Goal: Task Accomplishment & Management: Use online tool/utility

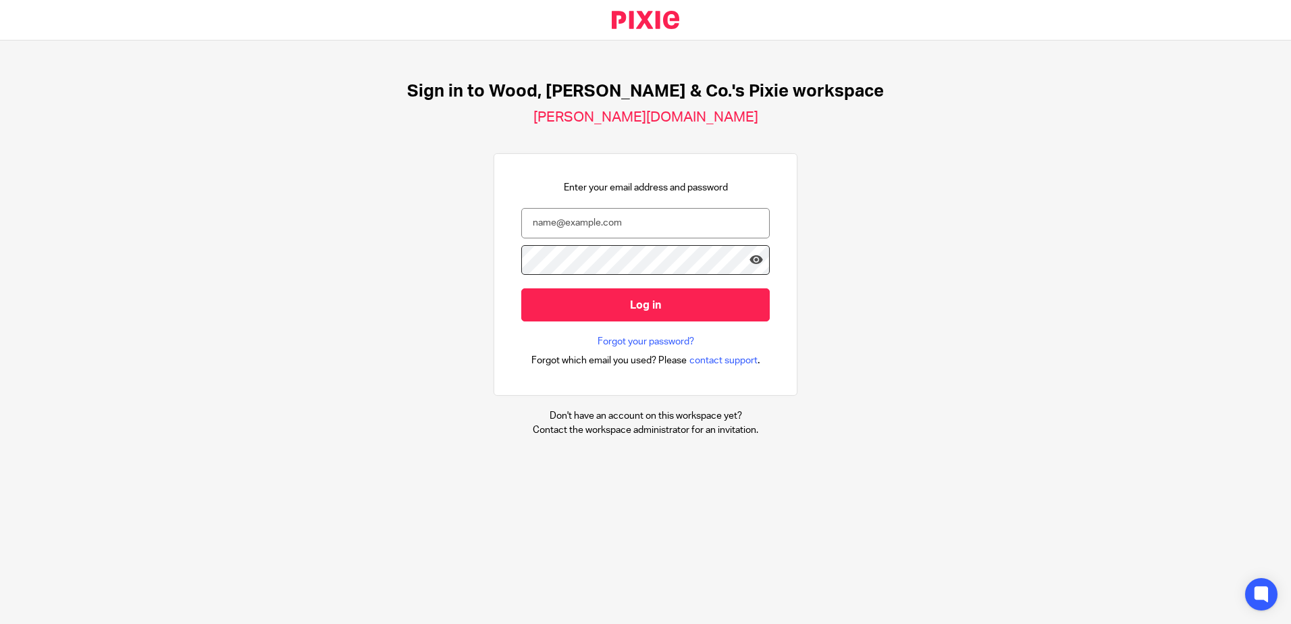
type input "h.lee@woodhicks.co.uk"
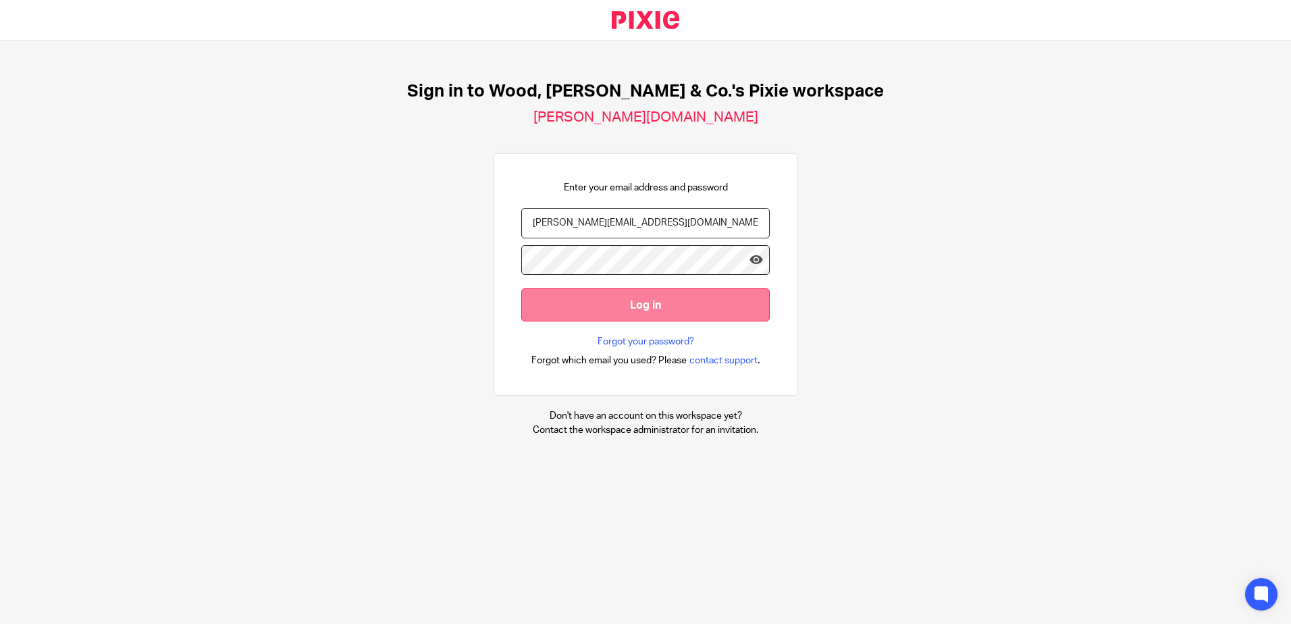
scroll to position [0, 4]
click at [587, 297] on input "Log in" at bounding box center [645, 304] width 248 height 33
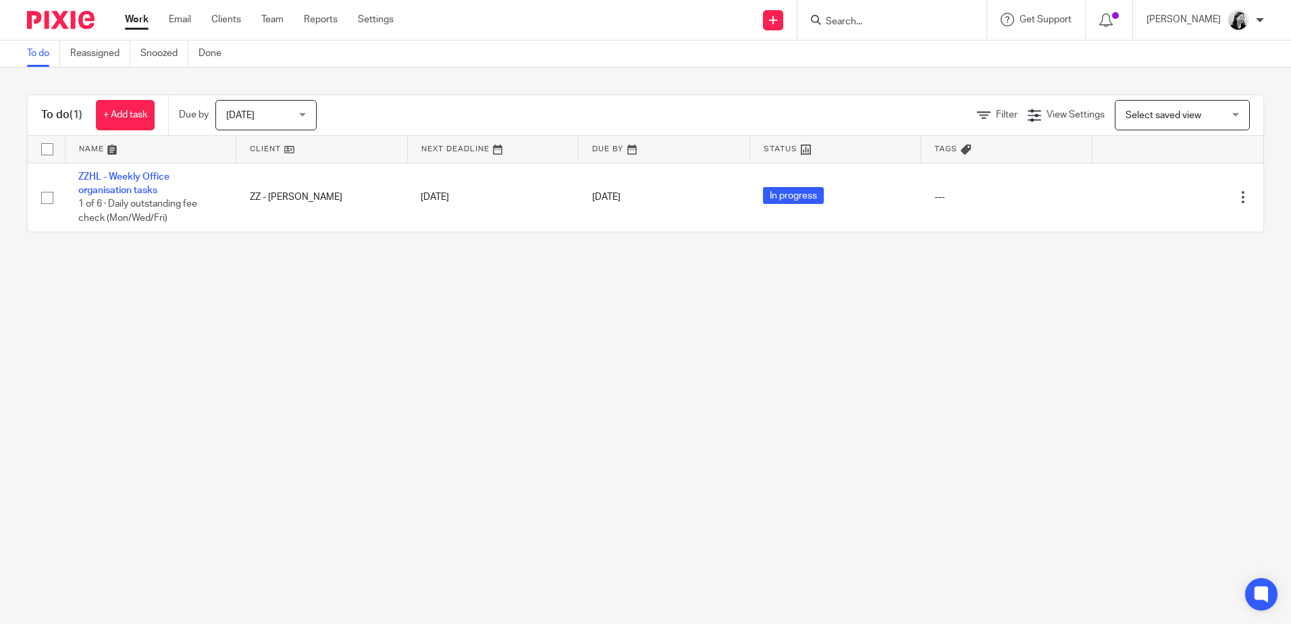
click at [885, 21] on input "Search" at bounding box center [885, 22] width 122 height 12
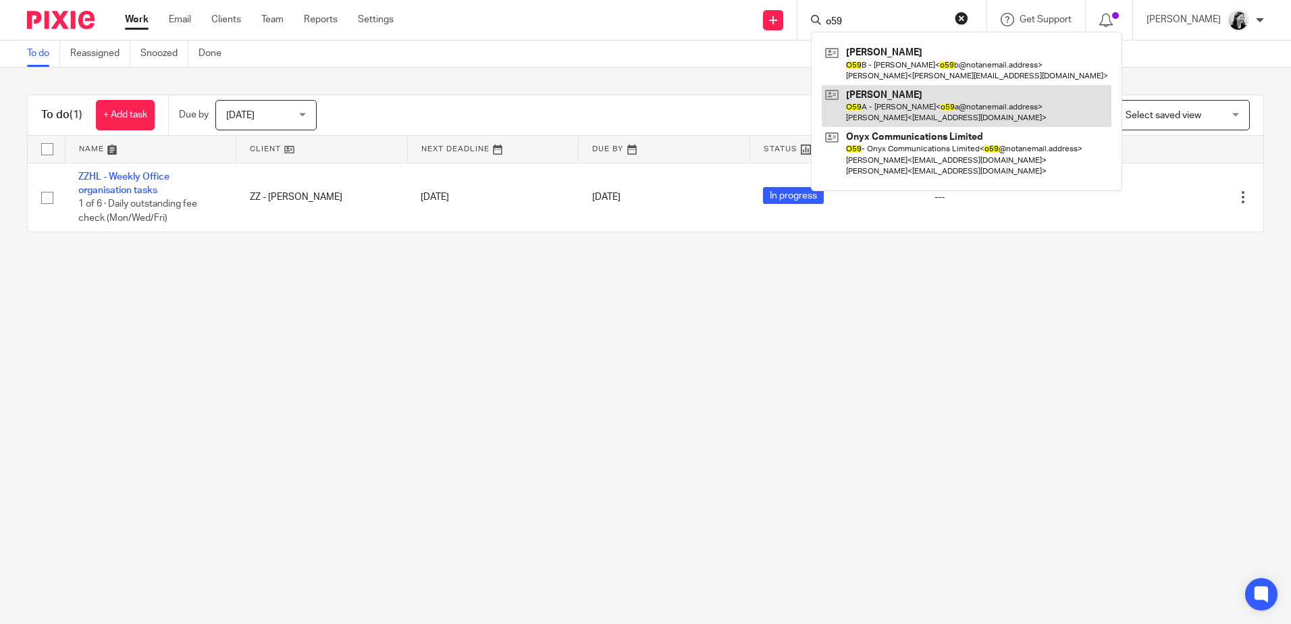
type input "o59"
click at [932, 117] on link at bounding box center [967, 106] width 290 height 42
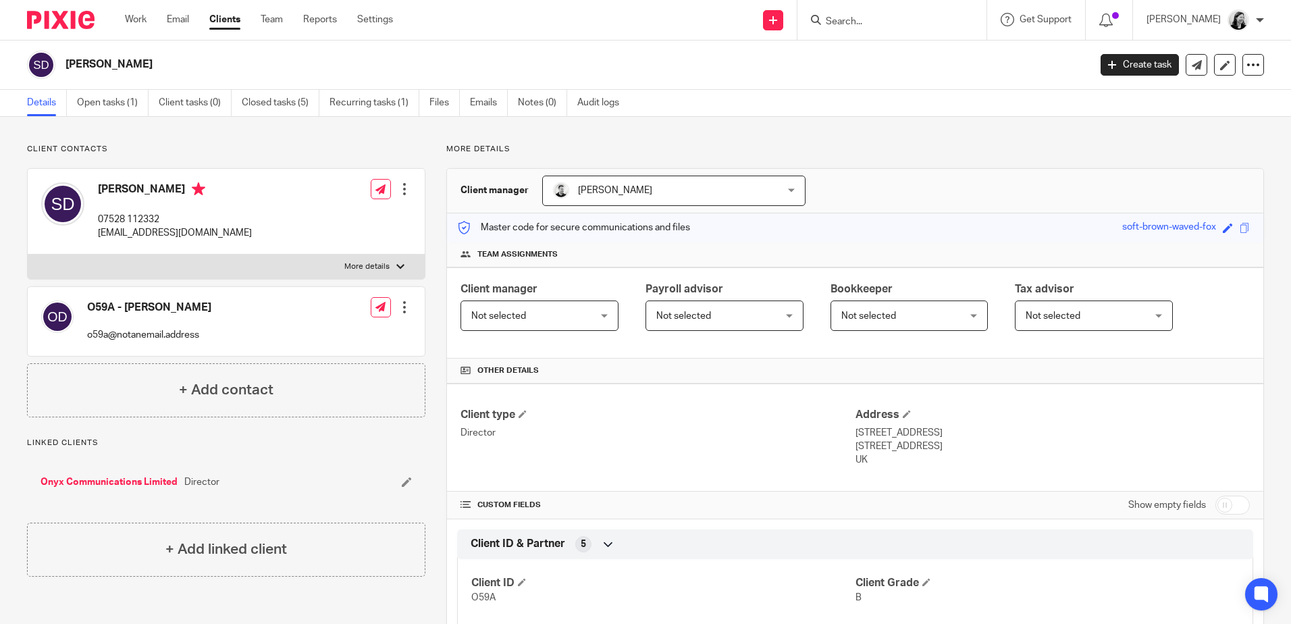
click at [924, 28] on form at bounding box center [896, 19] width 144 height 17
click at [890, 16] on input "Search" at bounding box center [885, 22] width 122 height 12
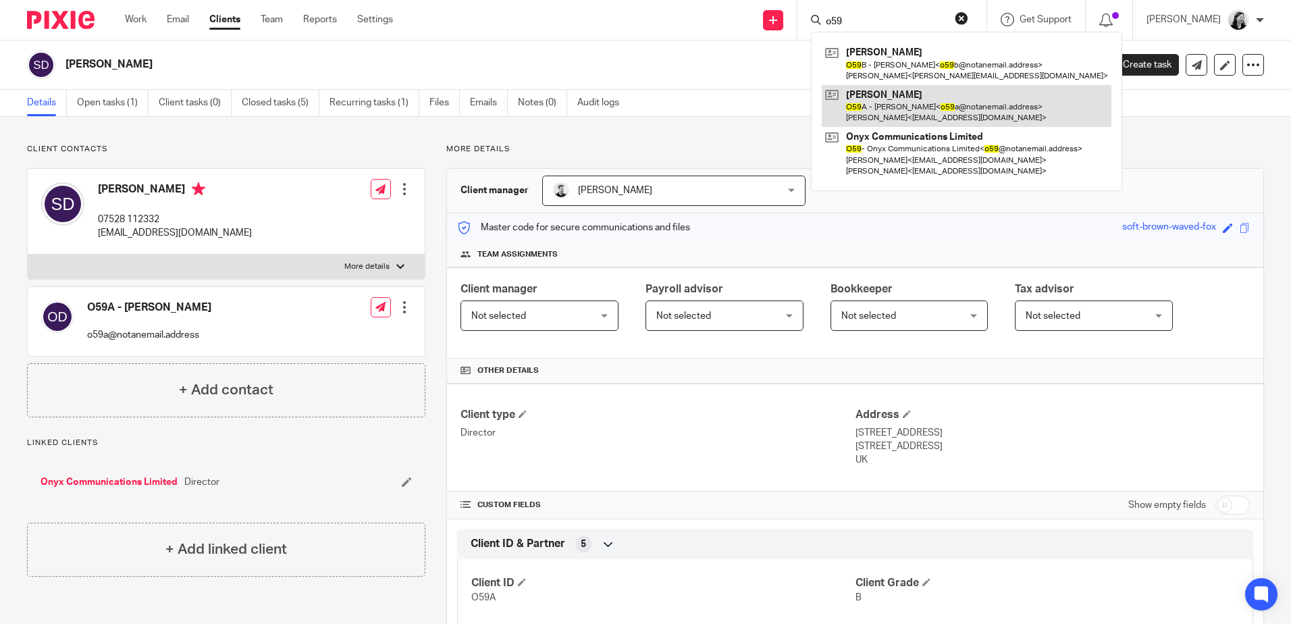
type input "o59"
click at [989, 107] on link at bounding box center [967, 106] width 290 height 42
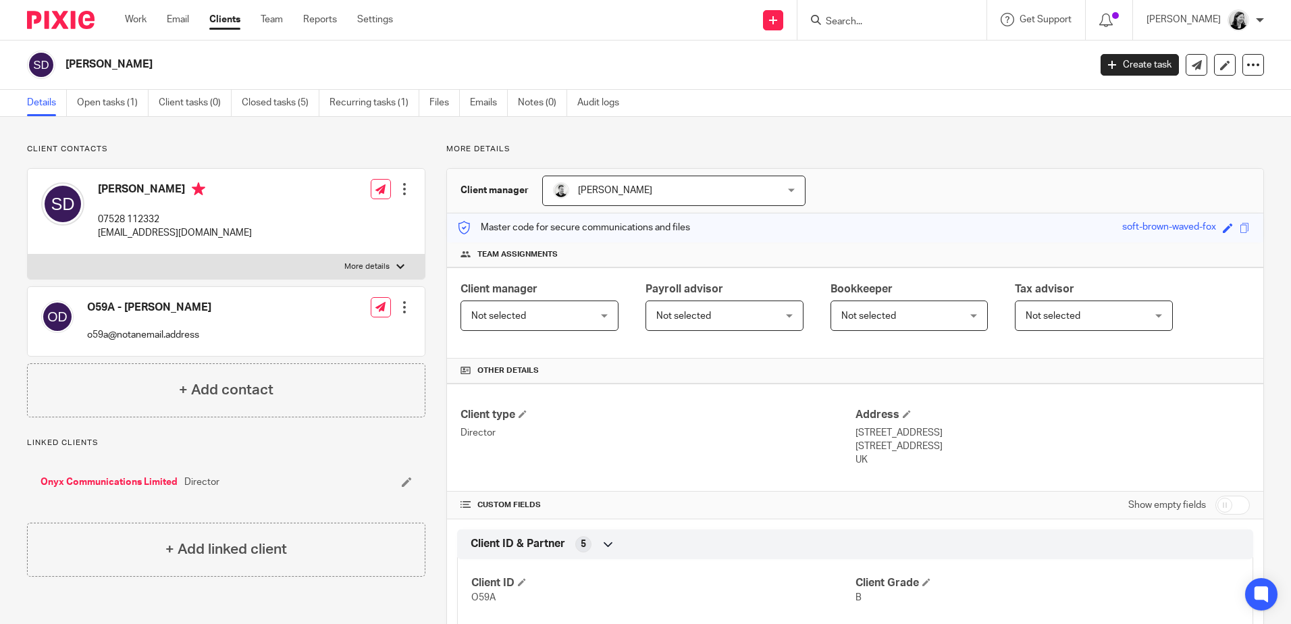
drag, startPoint x: 267, startPoint y: 236, endPoint x: 99, endPoint y: 234, distance: 168.1
click at [99, 234] on div "Steven Dale 07528 112332 onyxcommunications@outlook.com Edit contact Create cli…" at bounding box center [226, 212] width 397 height 86
copy p "[EMAIL_ADDRESS][DOMAIN_NAME]"
click at [481, 106] on link "Emails" at bounding box center [489, 103] width 38 height 26
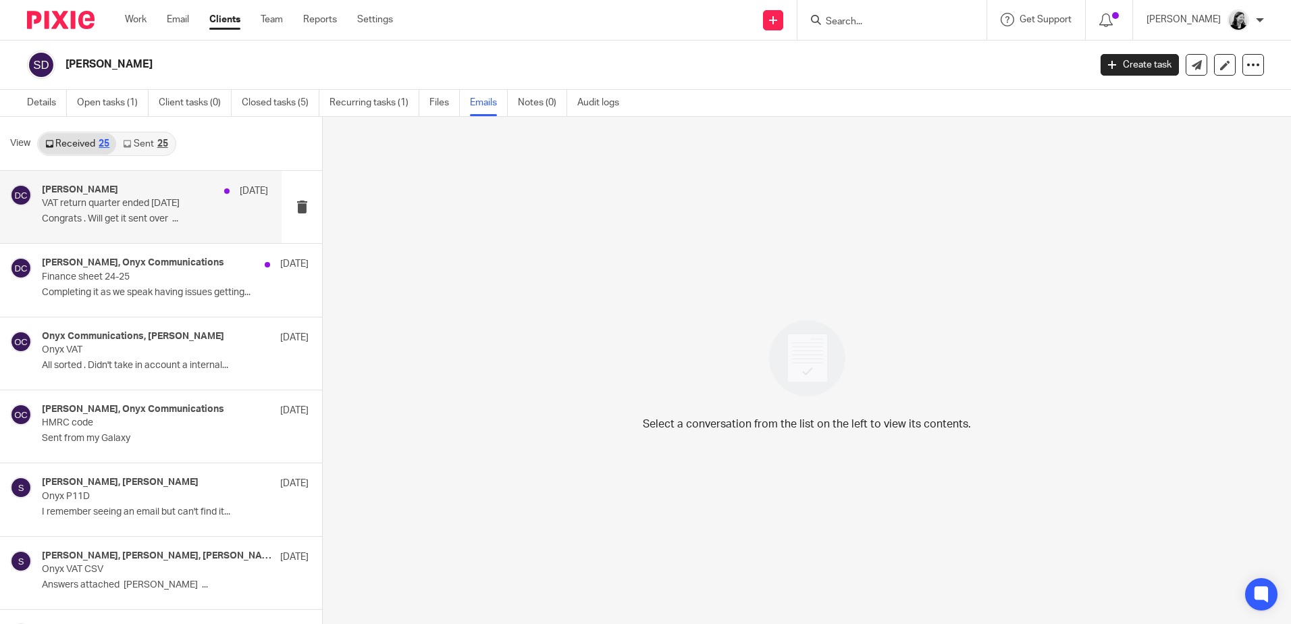
click at [132, 194] on div "[PERSON_NAME] [DATE]" at bounding box center [155, 191] width 226 height 14
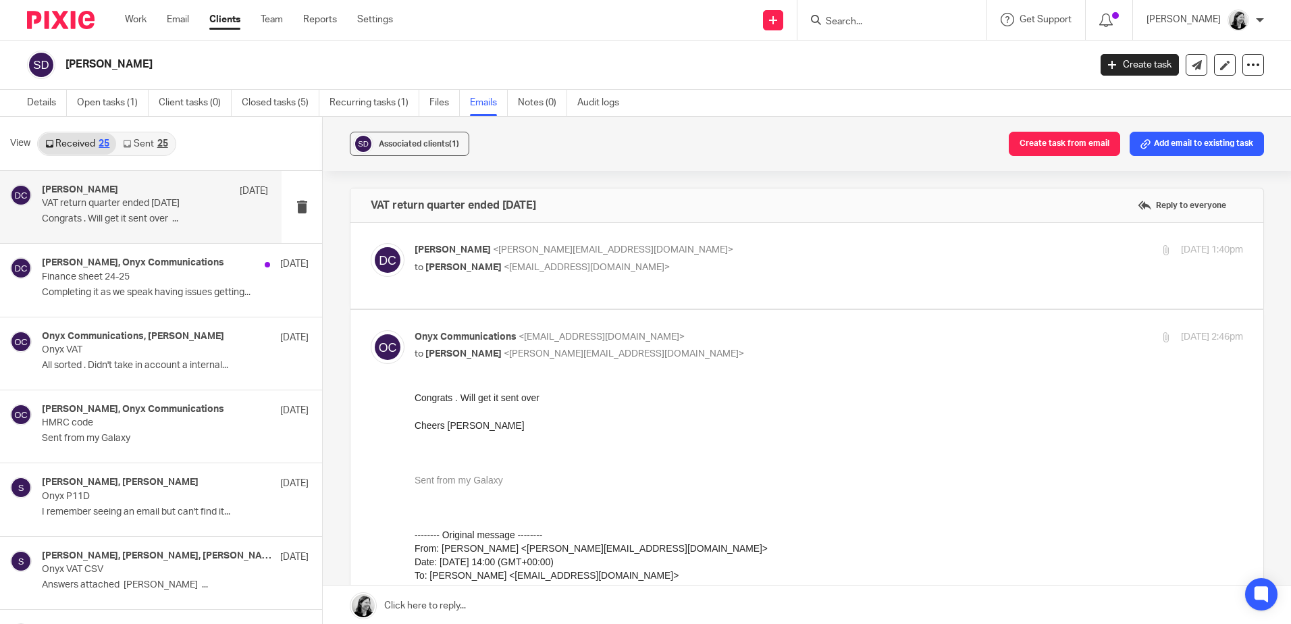
click at [506, 287] on div "David Clarke <d.clarke@woodhicks.co.uk> to Steve Dale <onyxcommunications@outlo…" at bounding box center [807, 265] width 872 height 45
click at [505, 298] on label at bounding box center [806, 266] width 913 height 86
click at [371, 243] on input "checkbox" at bounding box center [370, 242] width 1 height 1
checkbox input "true"
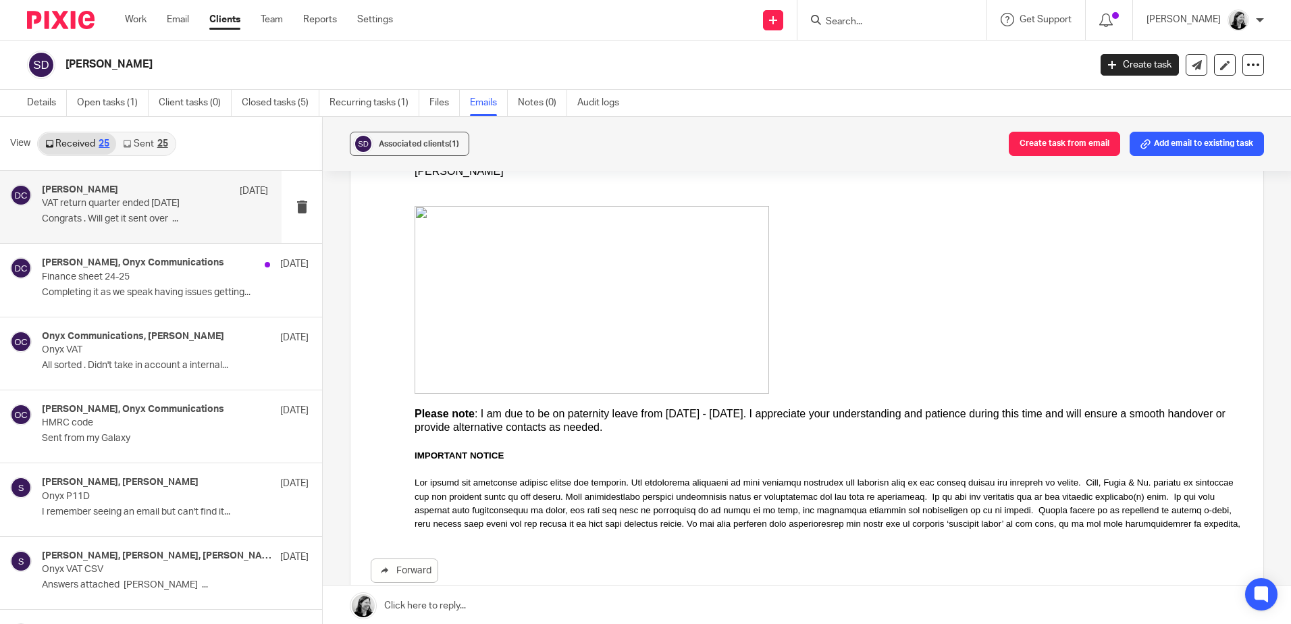
scroll to position [1553, 0]
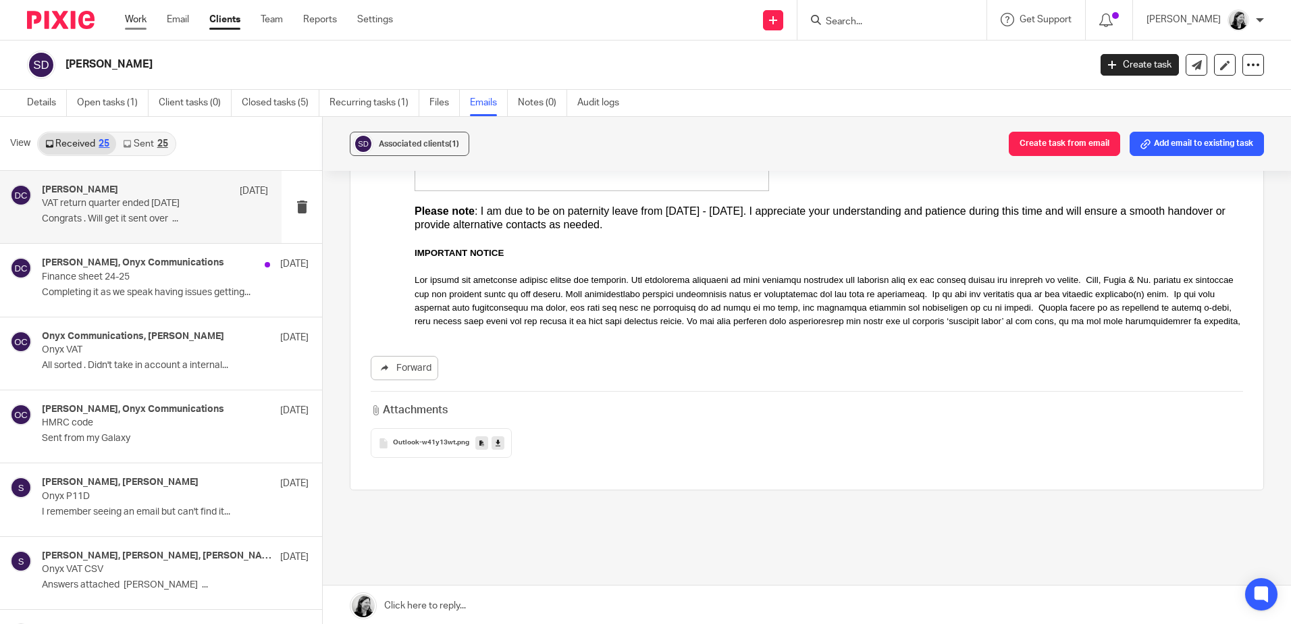
click at [141, 20] on link "Work" at bounding box center [136, 20] width 22 height 14
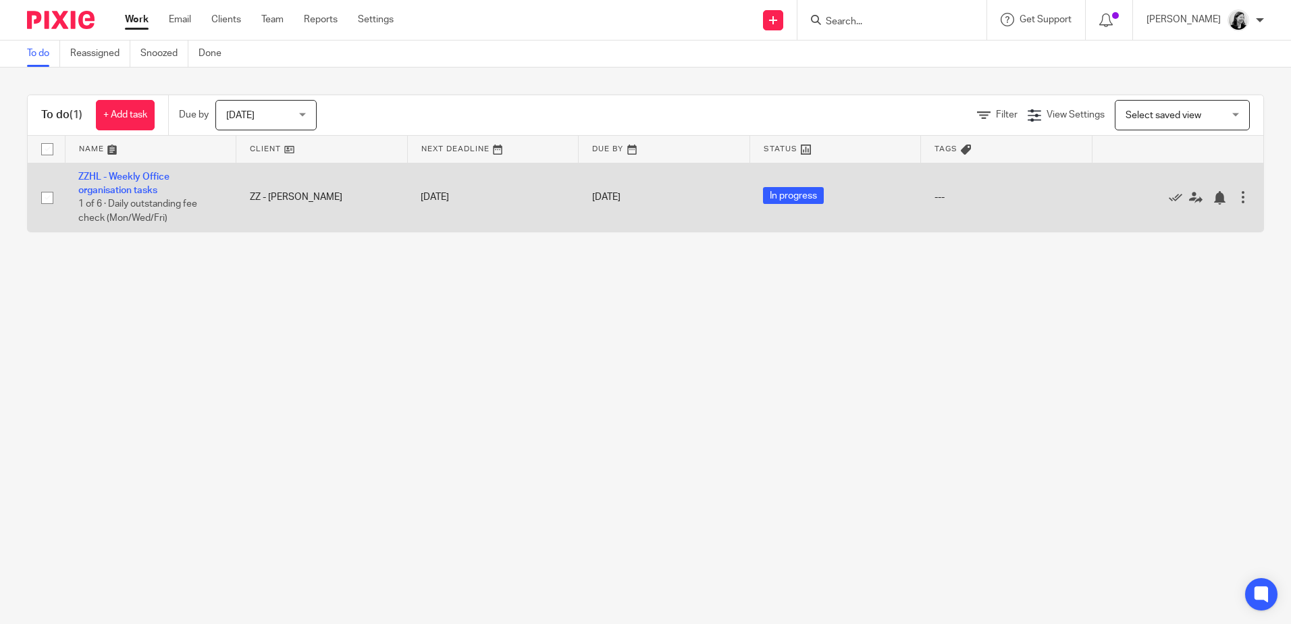
click at [149, 183] on td "ZZHL - Weekly Office organisation tasks 1 of 6 · Daily outstanding fee check (M…" at bounding box center [151, 197] width 172 height 69
click at [149, 176] on link "ZZHL - Weekly Office organisation tasks" at bounding box center [123, 183] width 91 height 23
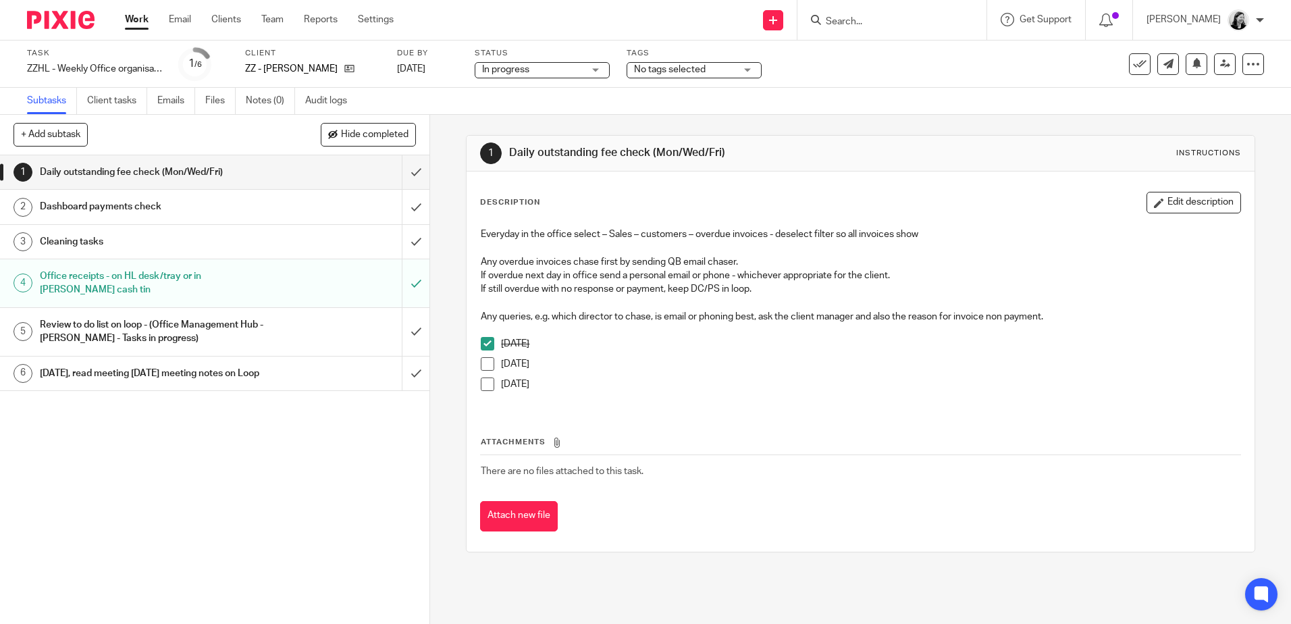
click at [483, 362] on span at bounding box center [488, 364] width 14 height 14
click at [288, 207] on div "Dashboard payments check" at bounding box center [214, 206] width 349 height 20
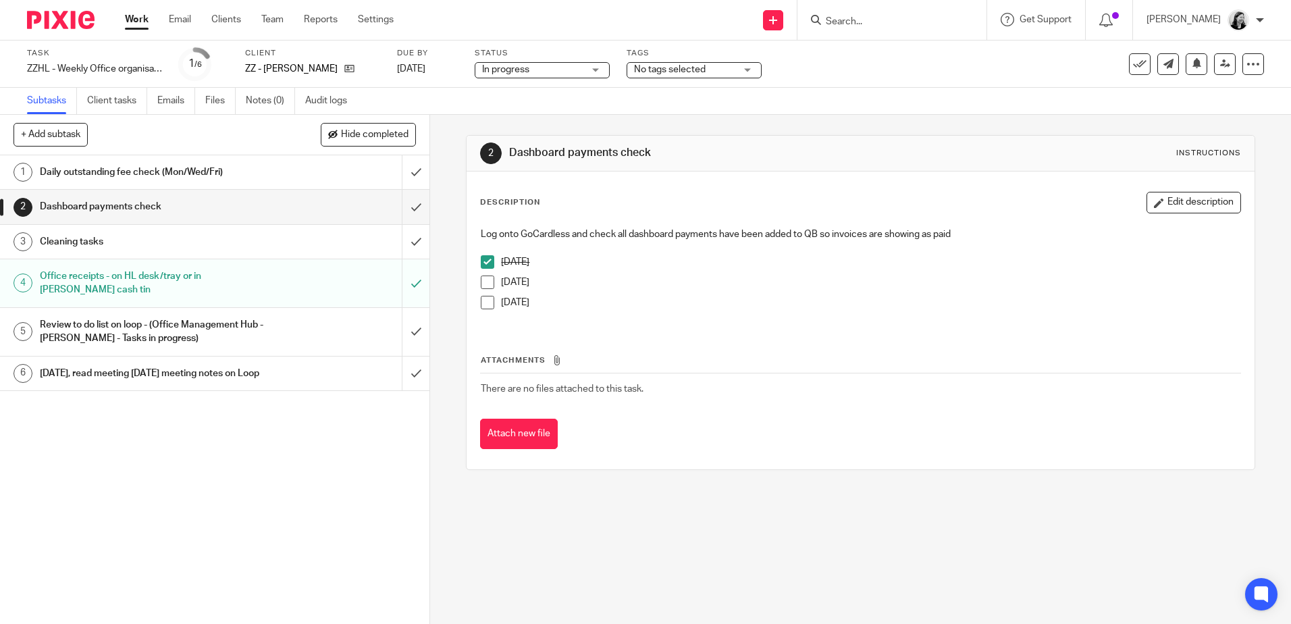
click at [489, 286] on span at bounding box center [488, 282] width 14 height 14
click at [193, 241] on h1 "Cleaning tasks" at bounding box center [156, 242] width 232 height 20
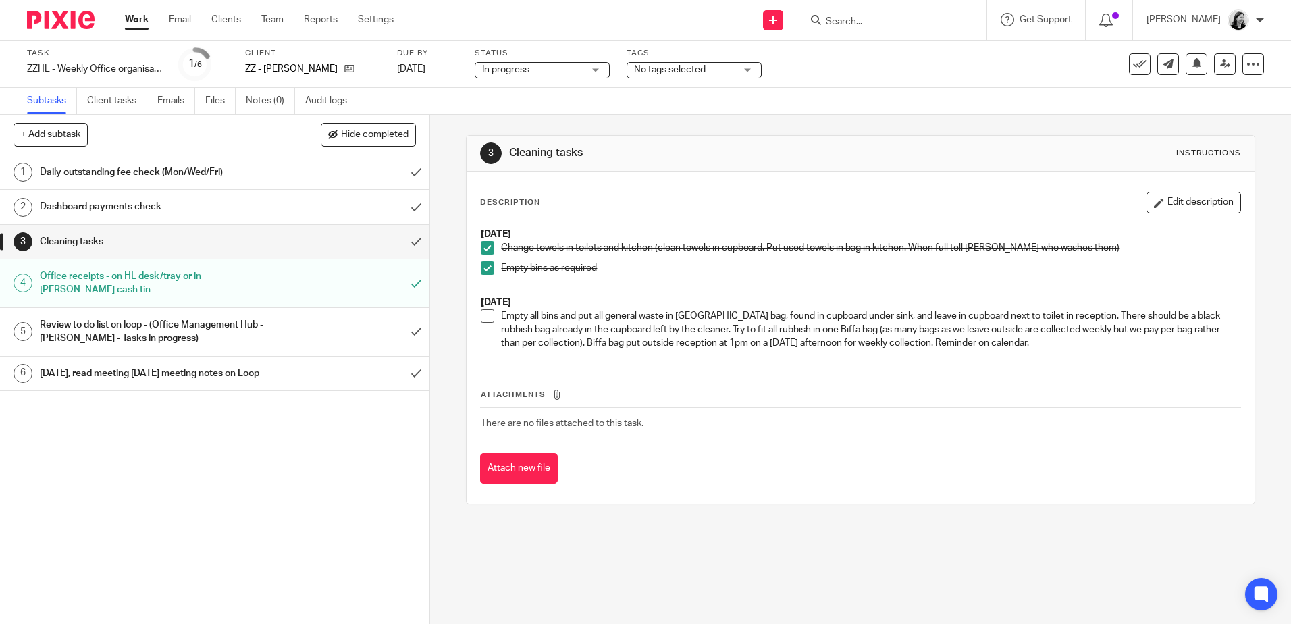
click at [168, 325] on h1 "Review to do list on loop - (Office Management Hub - [PERSON_NAME] - Tasks in p…" at bounding box center [156, 332] width 232 height 34
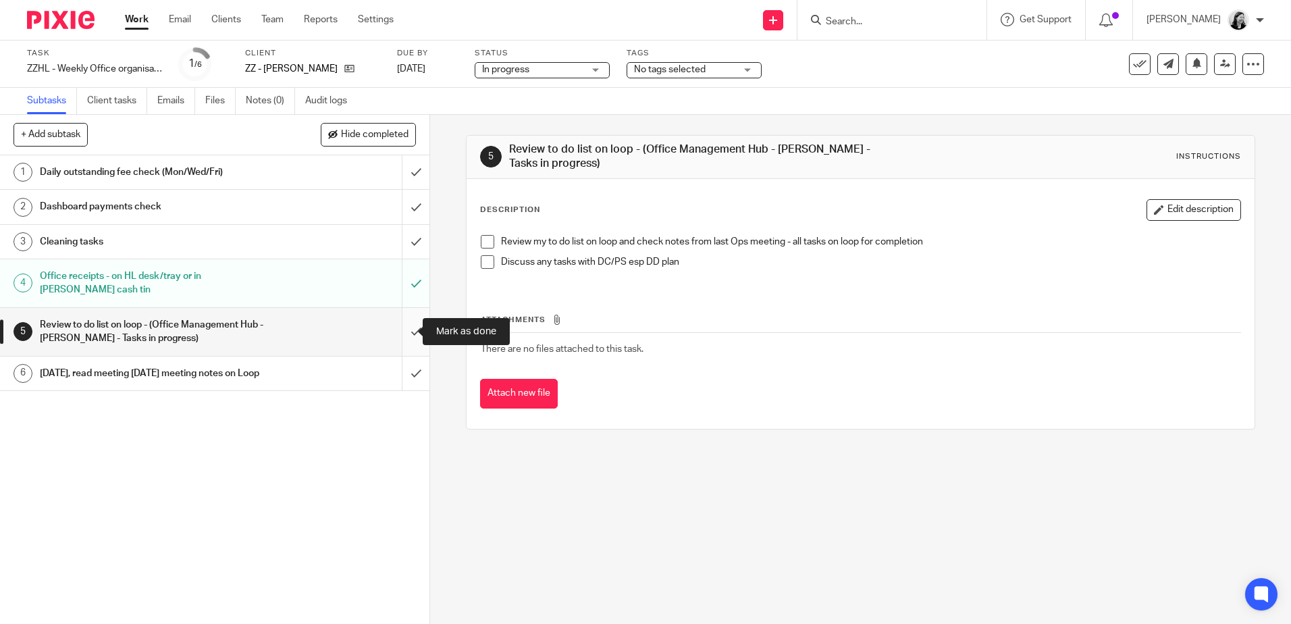
click at [404, 329] on input "submit" at bounding box center [214, 332] width 429 height 48
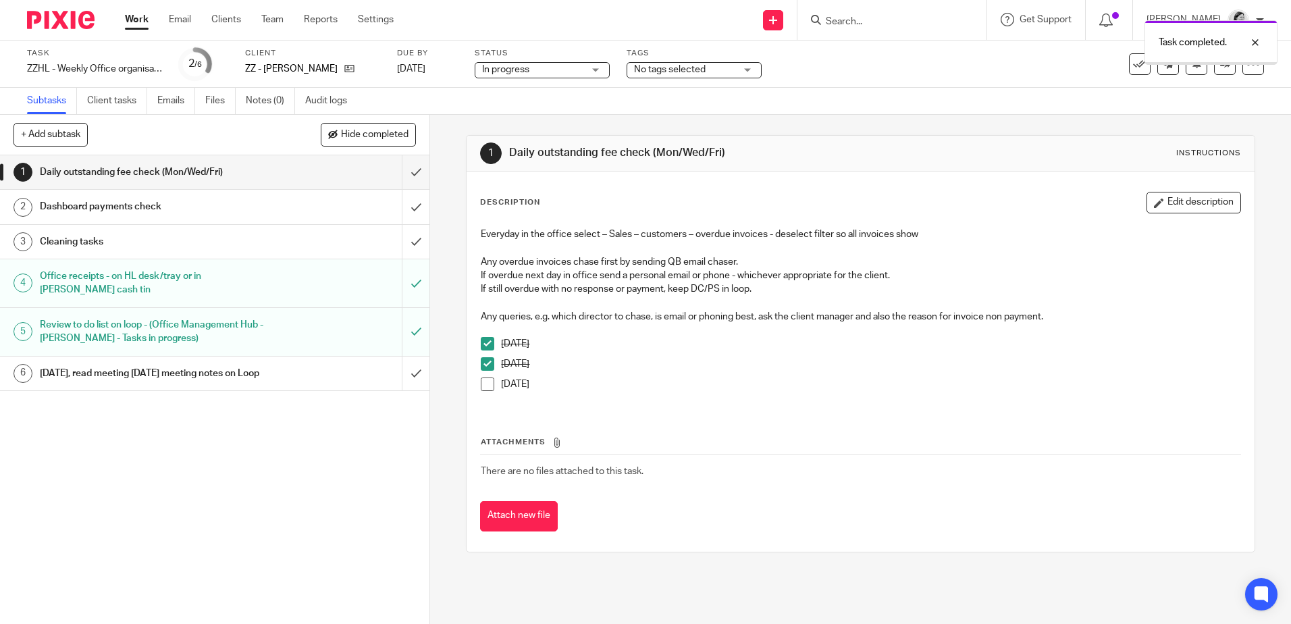
click at [233, 384] on h1 "[DATE], read meeting [DATE] meeting notes on Loop" at bounding box center [156, 373] width 232 height 20
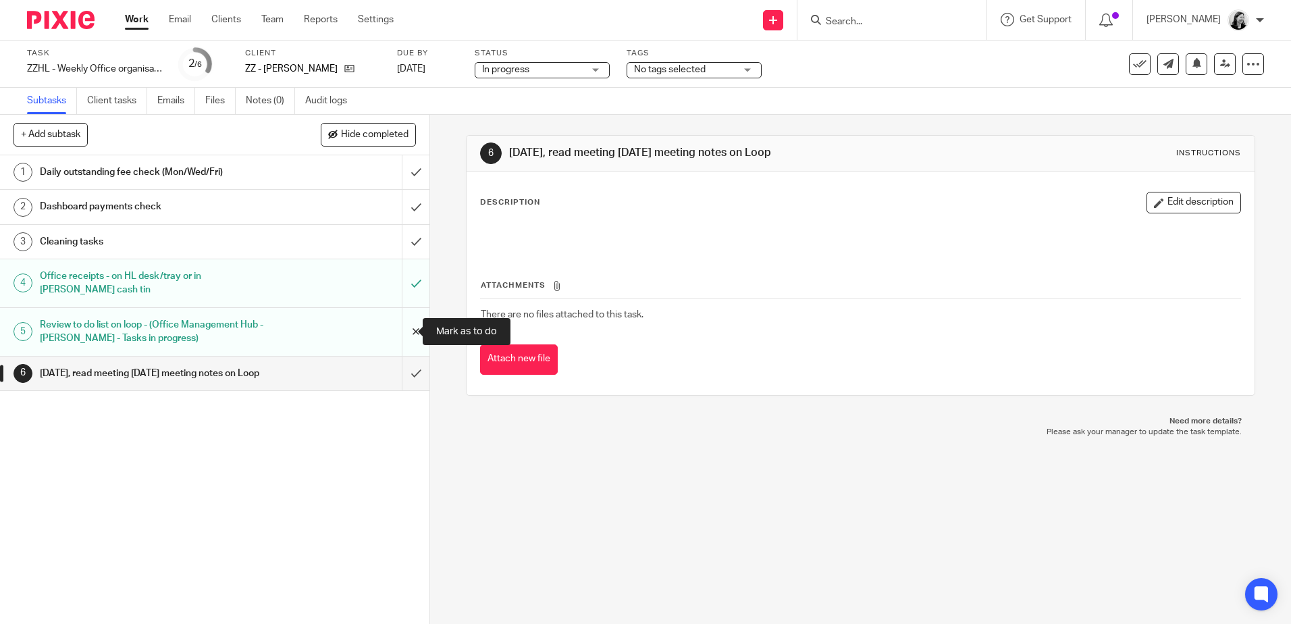
click at [406, 326] on input "submit" at bounding box center [214, 332] width 429 height 48
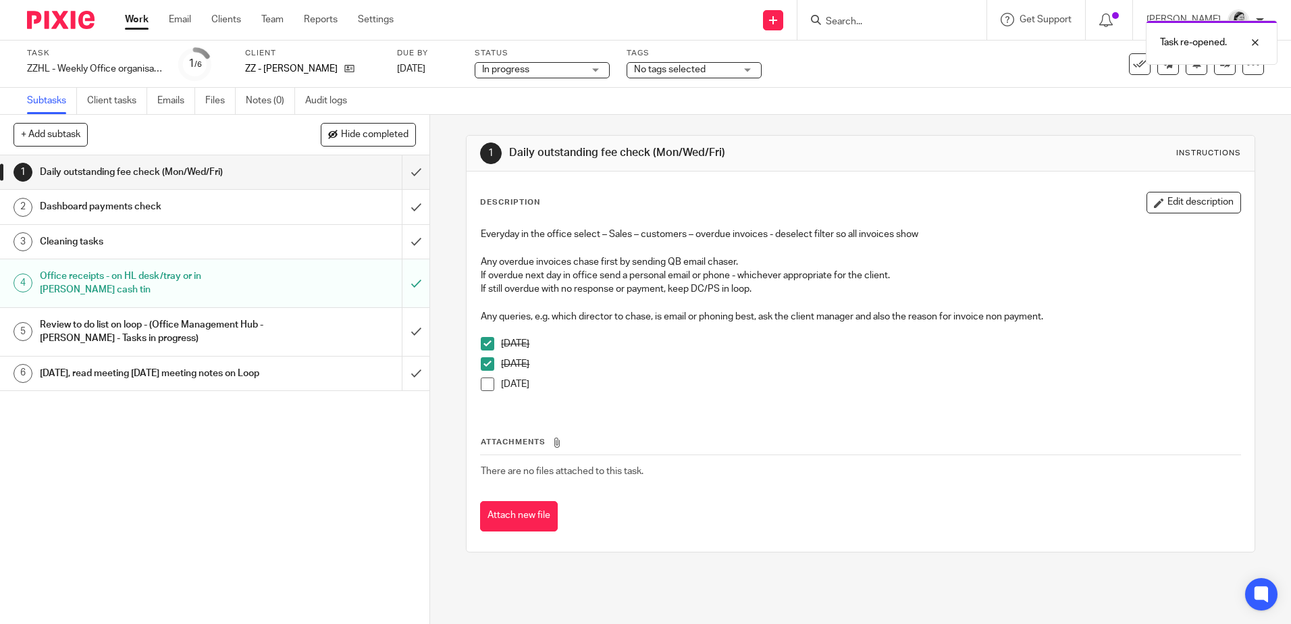
click at [303, 378] on div "[DATE], read meeting [DATE] meeting notes on Loop" at bounding box center [214, 373] width 349 height 20
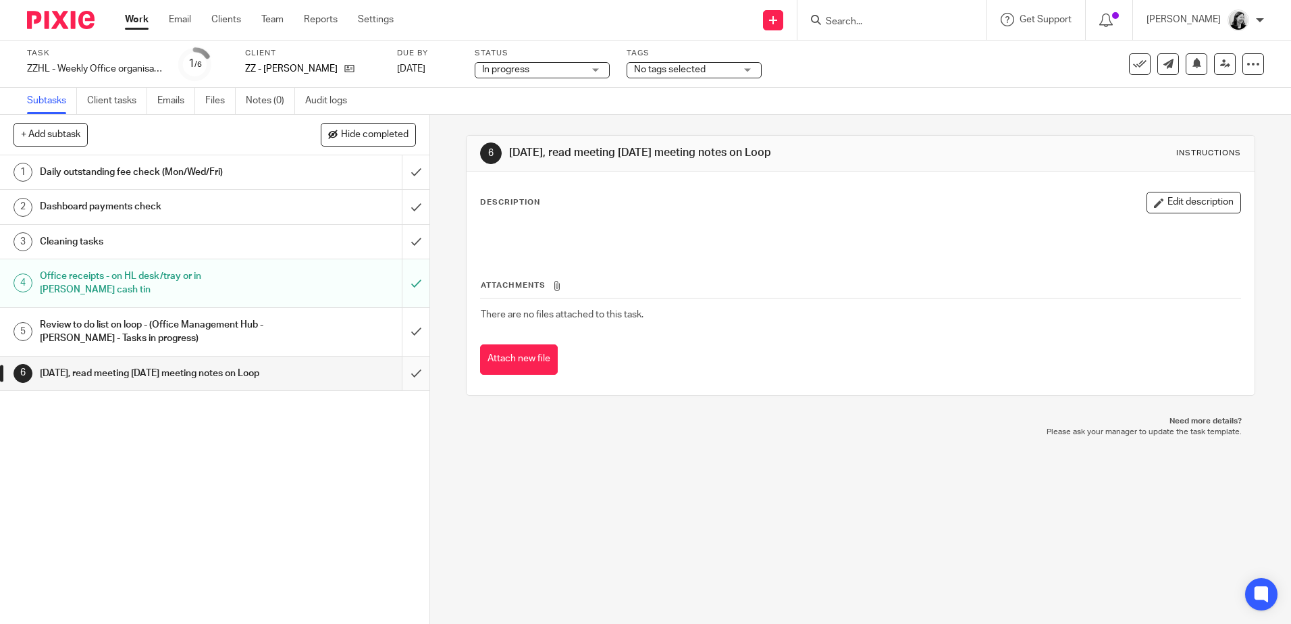
click at [401, 378] on input "submit" at bounding box center [214, 374] width 429 height 34
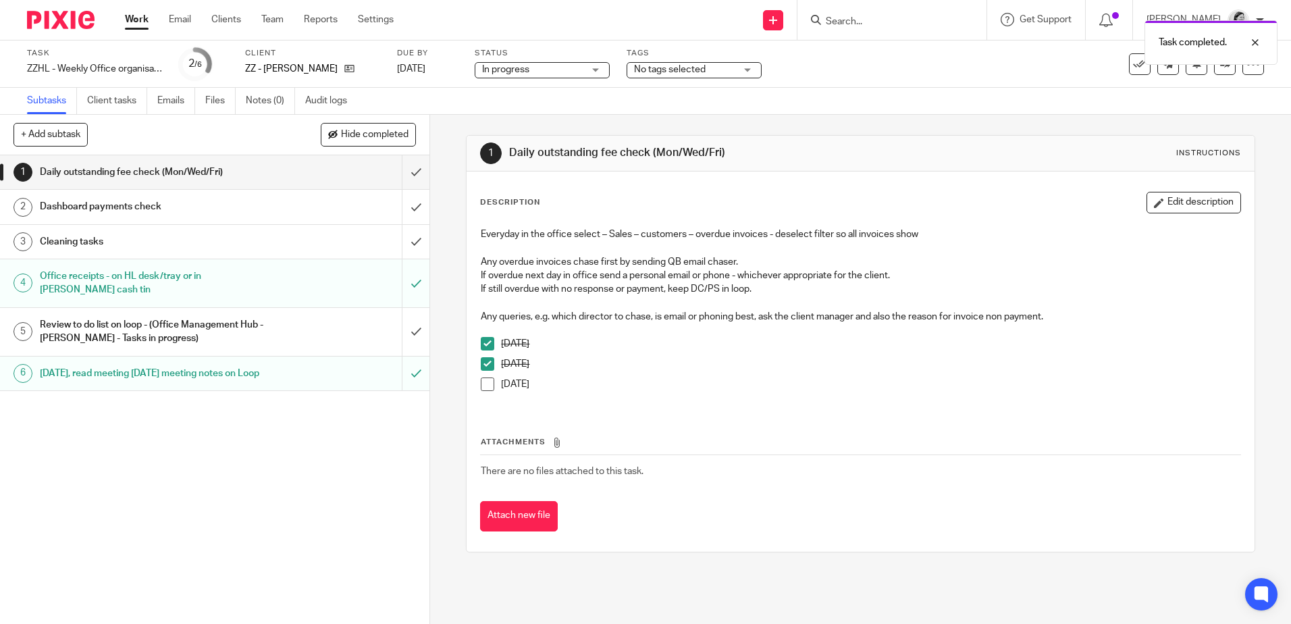
click at [282, 324] on div "Review to do list on loop - (Office Management Hub - [PERSON_NAME] - Tasks in p…" at bounding box center [214, 332] width 349 height 34
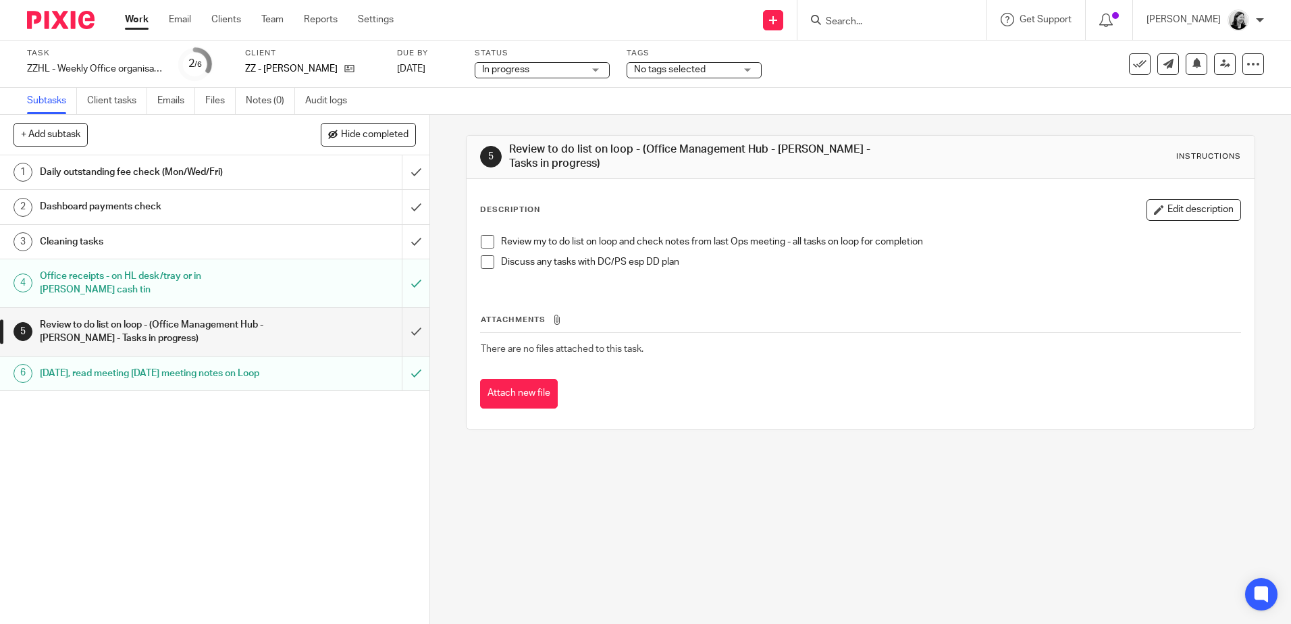
click at [209, 199] on h1 "Dashboard payments check" at bounding box center [156, 206] width 232 height 20
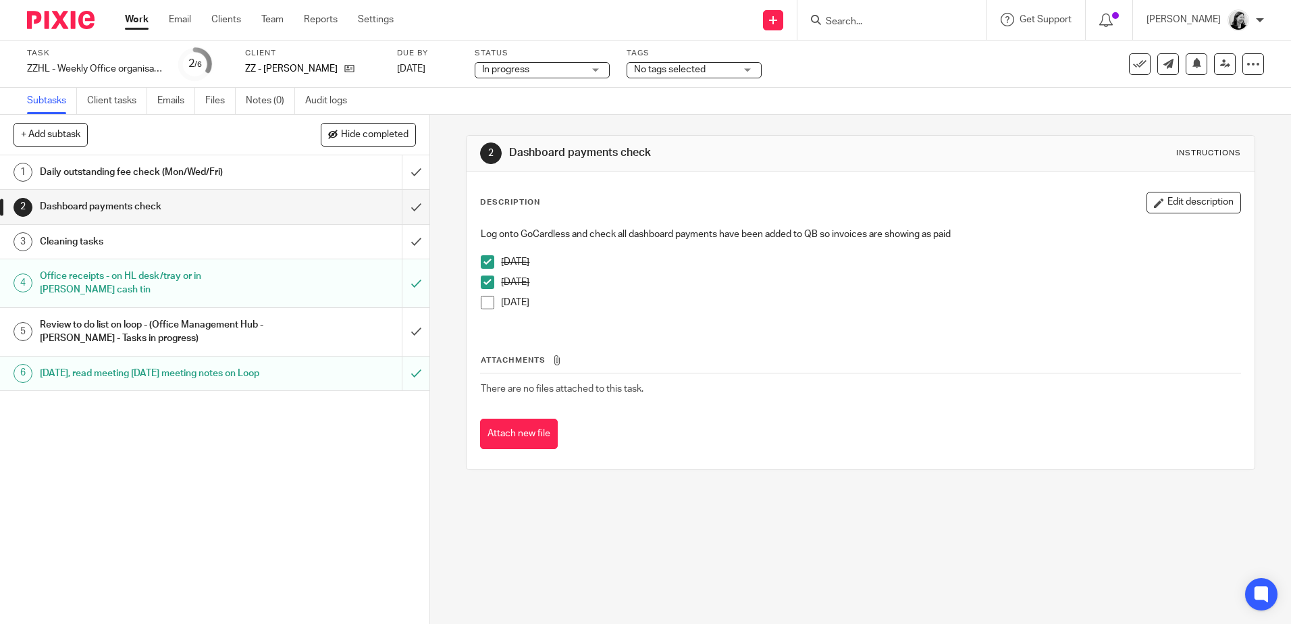
click at [135, 20] on link "Work" at bounding box center [137, 20] width 24 height 14
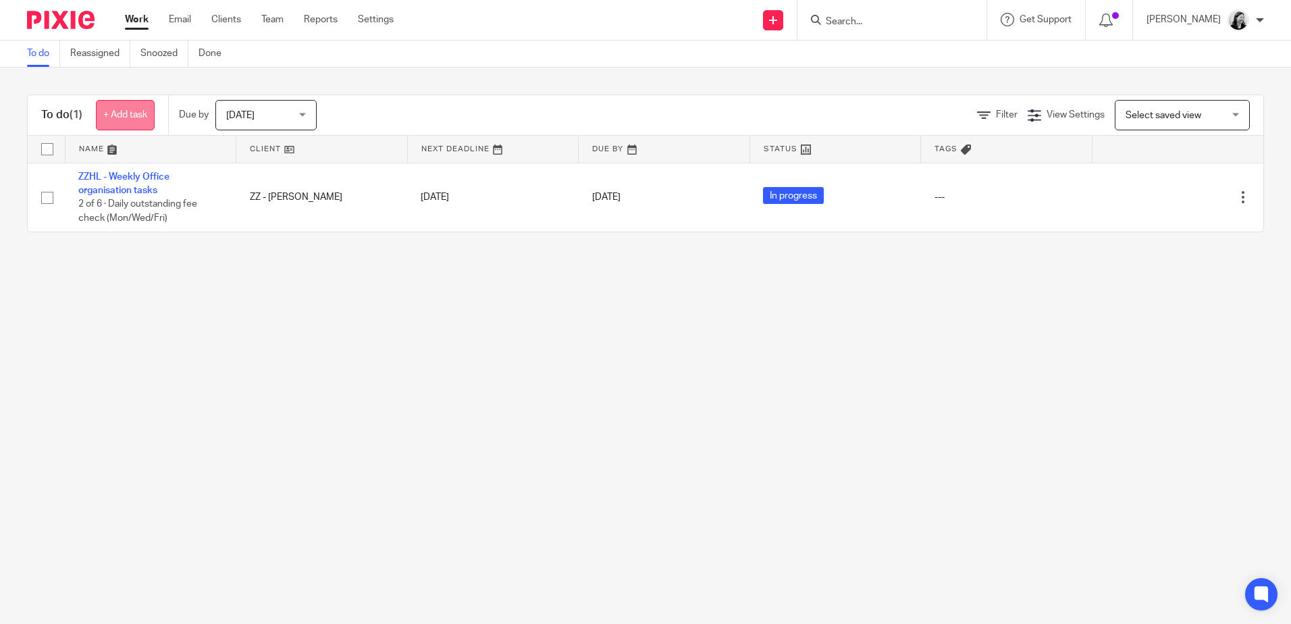
click at [125, 123] on link "+ Add task" at bounding box center [125, 115] width 59 height 30
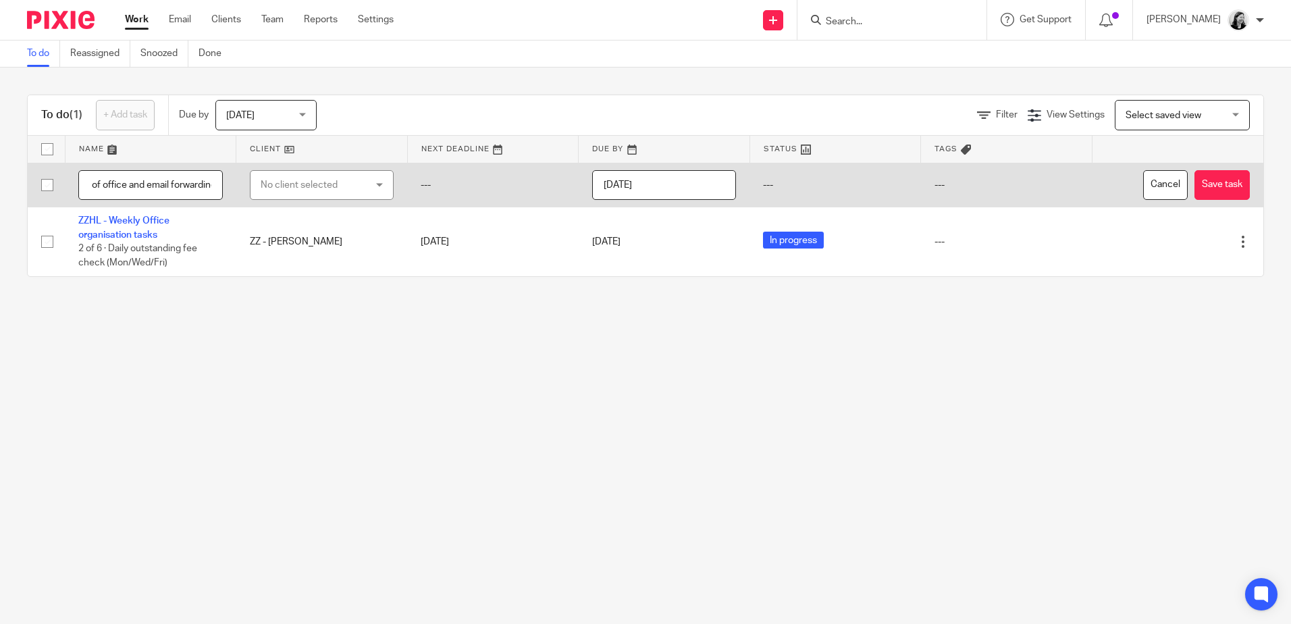
scroll to position [0, 113]
type input "ZZHL - Holiday email out of office and email forwarding"
click at [275, 177] on div "No client selected" at bounding box center [314, 185] width 106 height 28
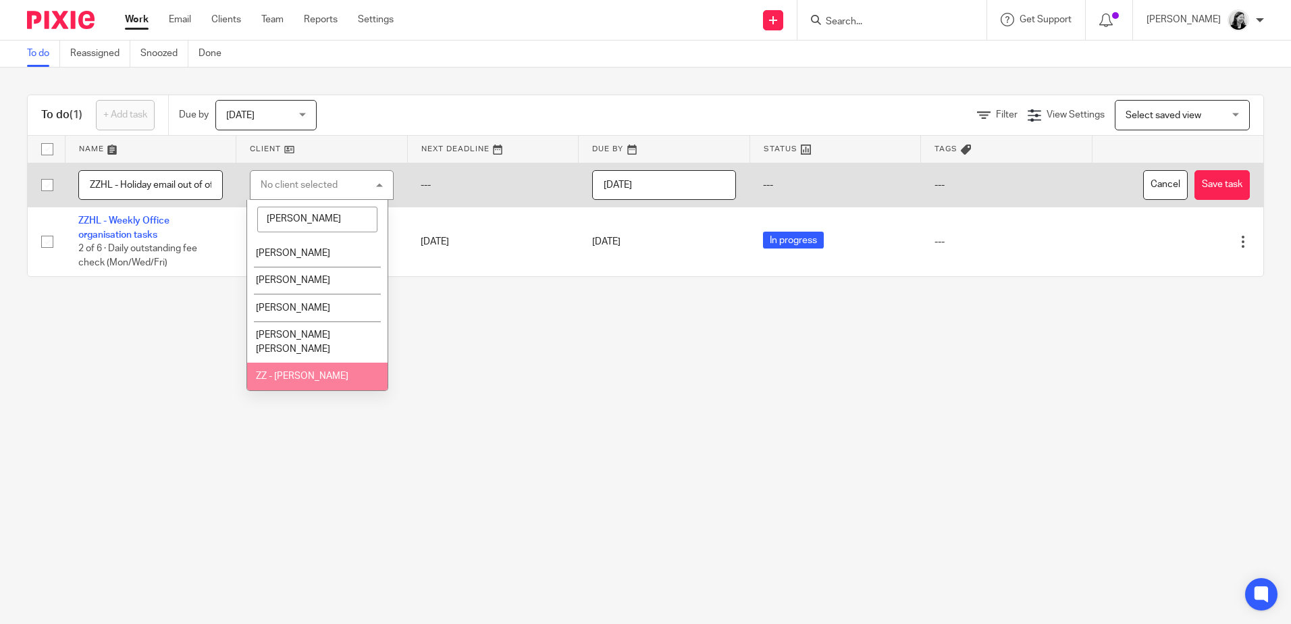
type input "helen"
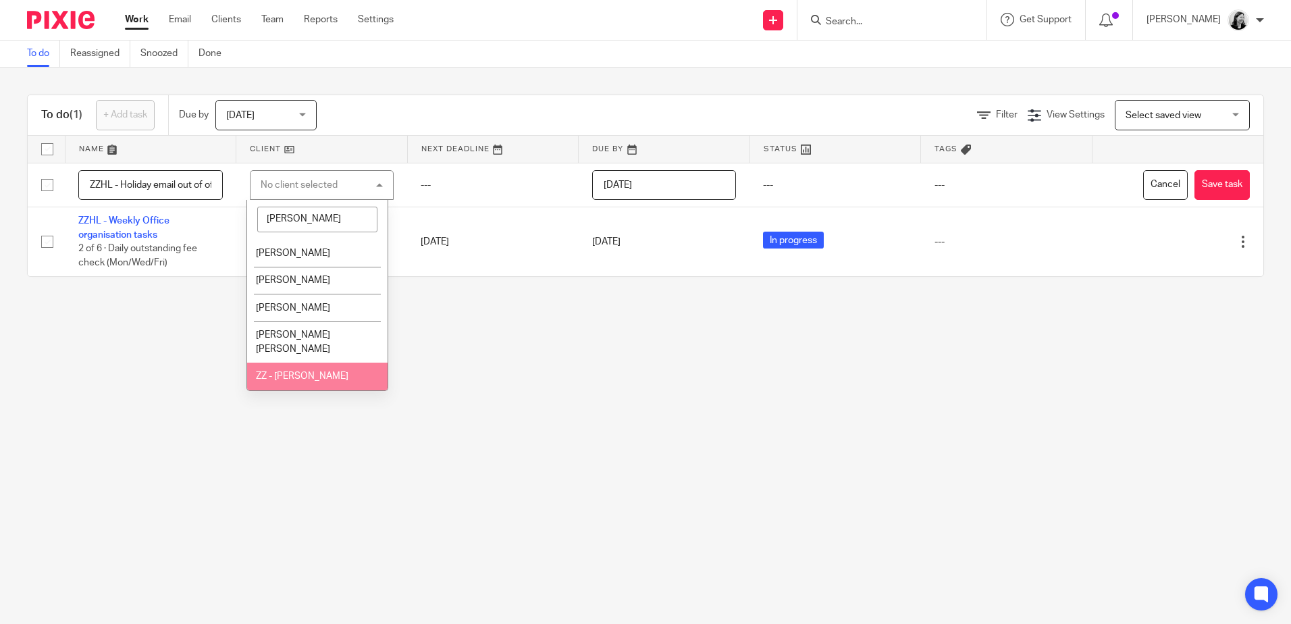
click at [315, 371] on li "ZZ - [PERSON_NAME]" at bounding box center [317, 377] width 140 height 28
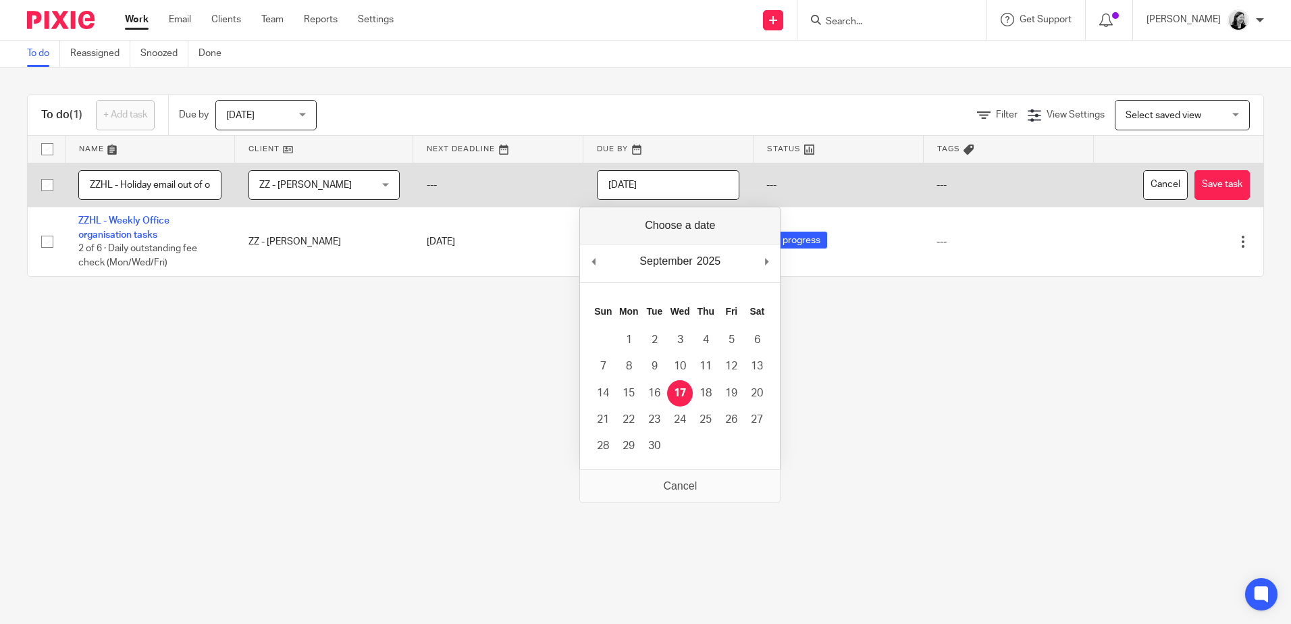
click at [675, 185] on input "2025-09-17" at bounding box center [668, 185] width 143 height 30
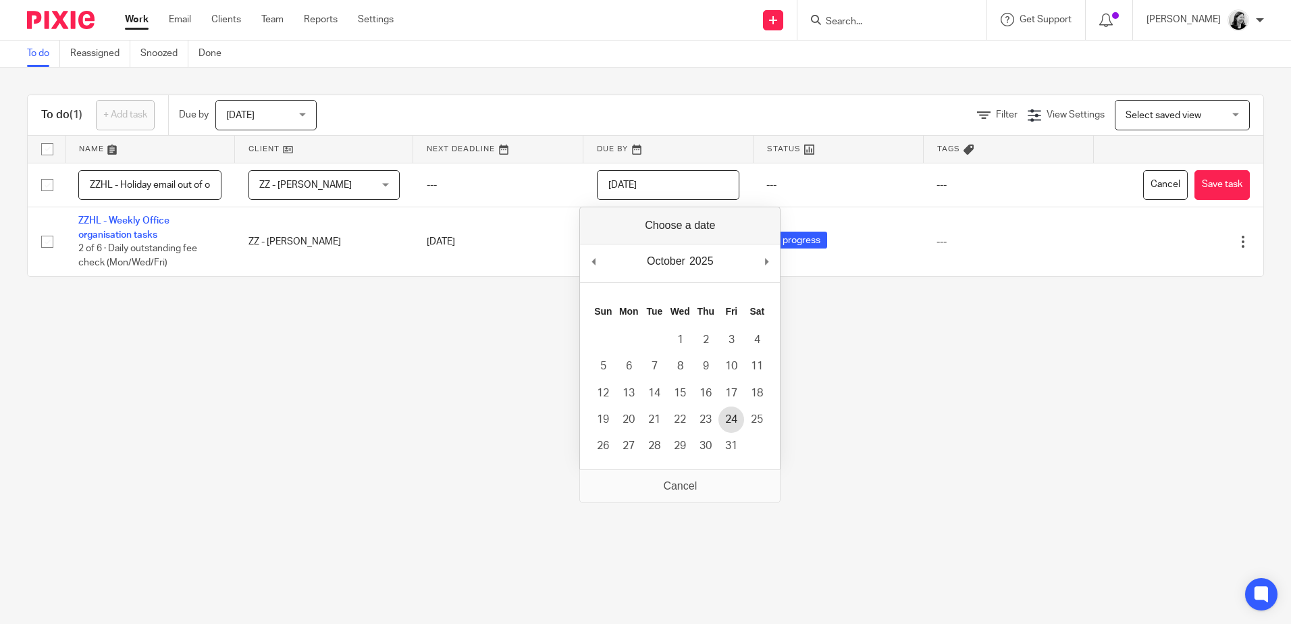
type input "2025-10-24"
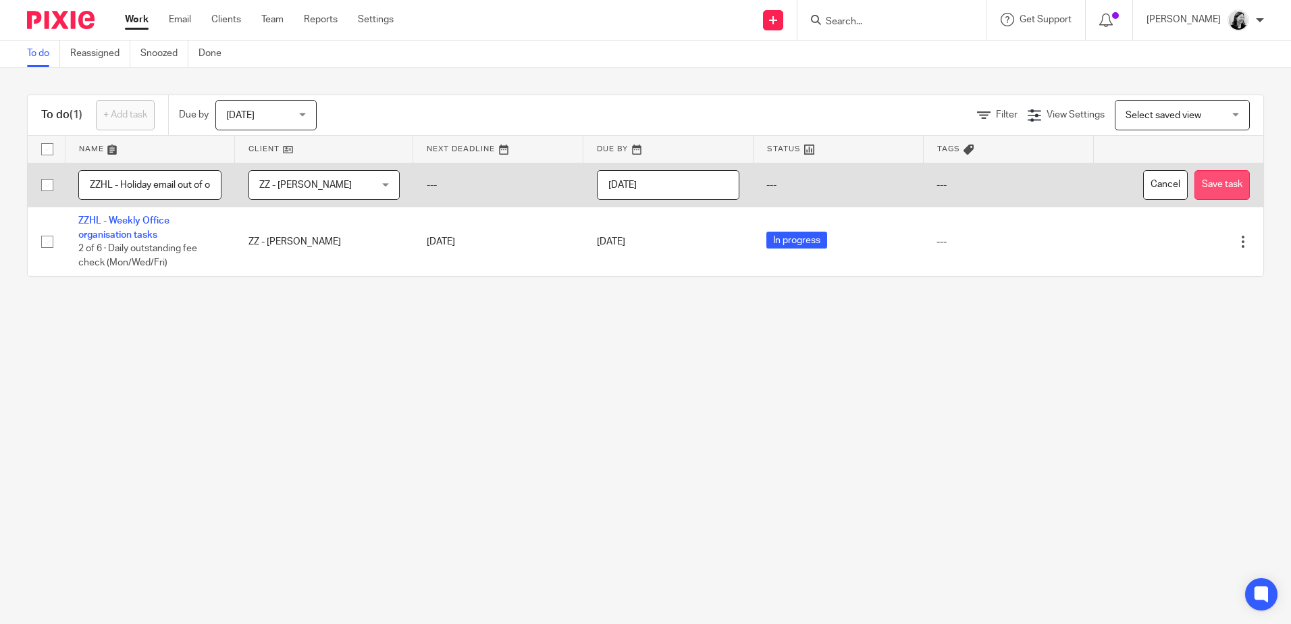
click at [1213, 189] on button "Save task" at bounding box center [1221, 185] width 55 height 30
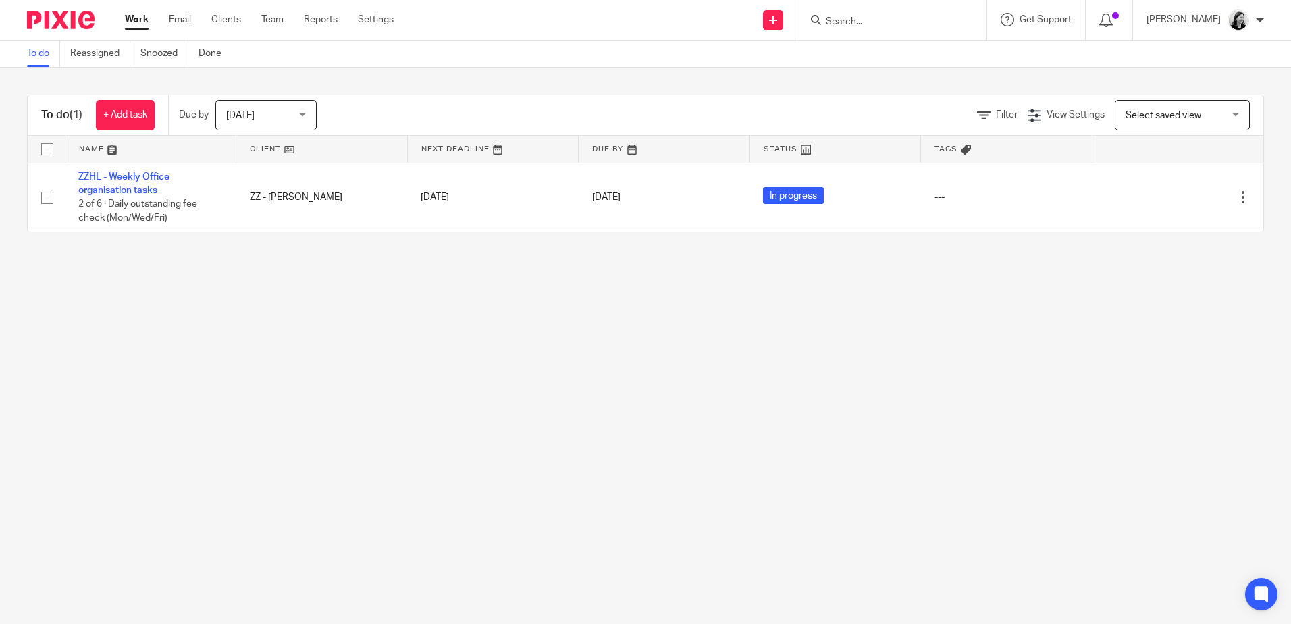
click at [253, 115] on span "[DATE]" at bounding box center [240, 115] width 28 height 9
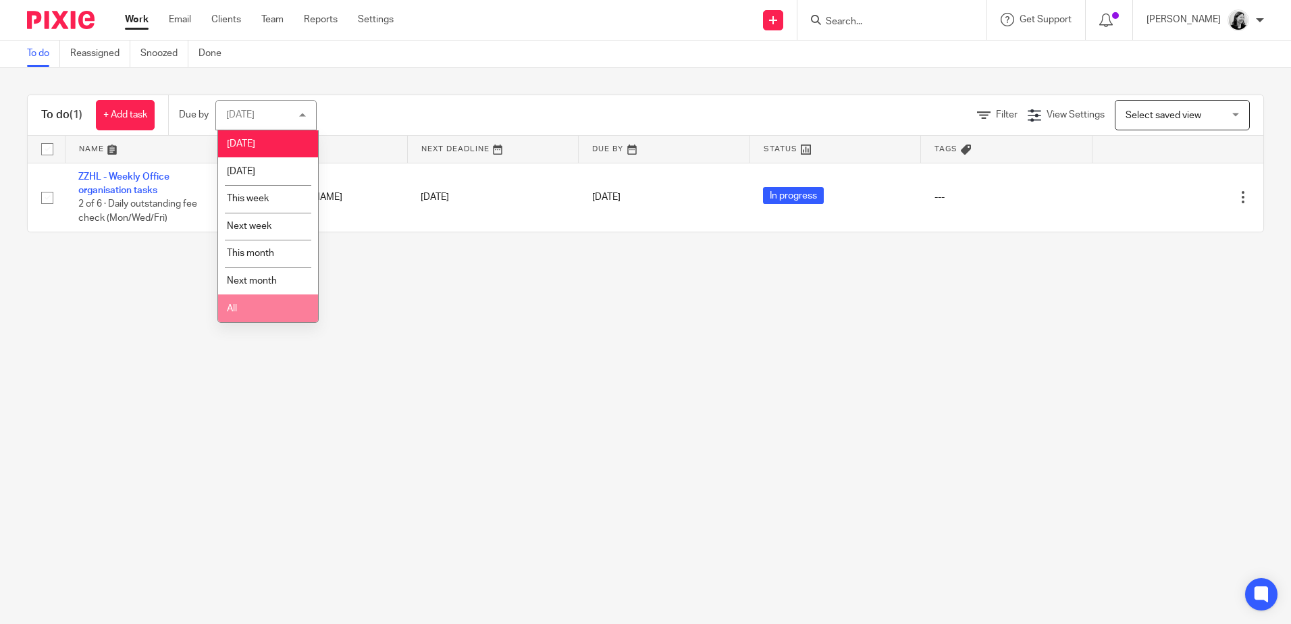
click at [274, 305] on li "All" at bounding box center [268, 308] width 100 height 28
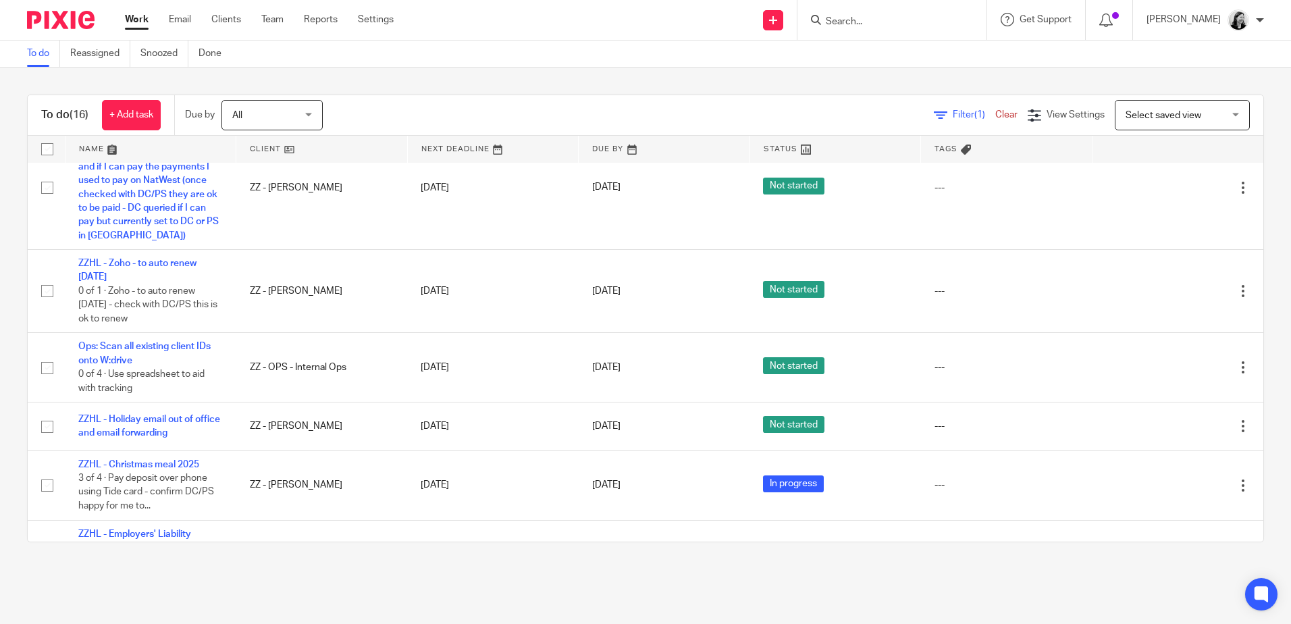
scroll to position [810, 0]
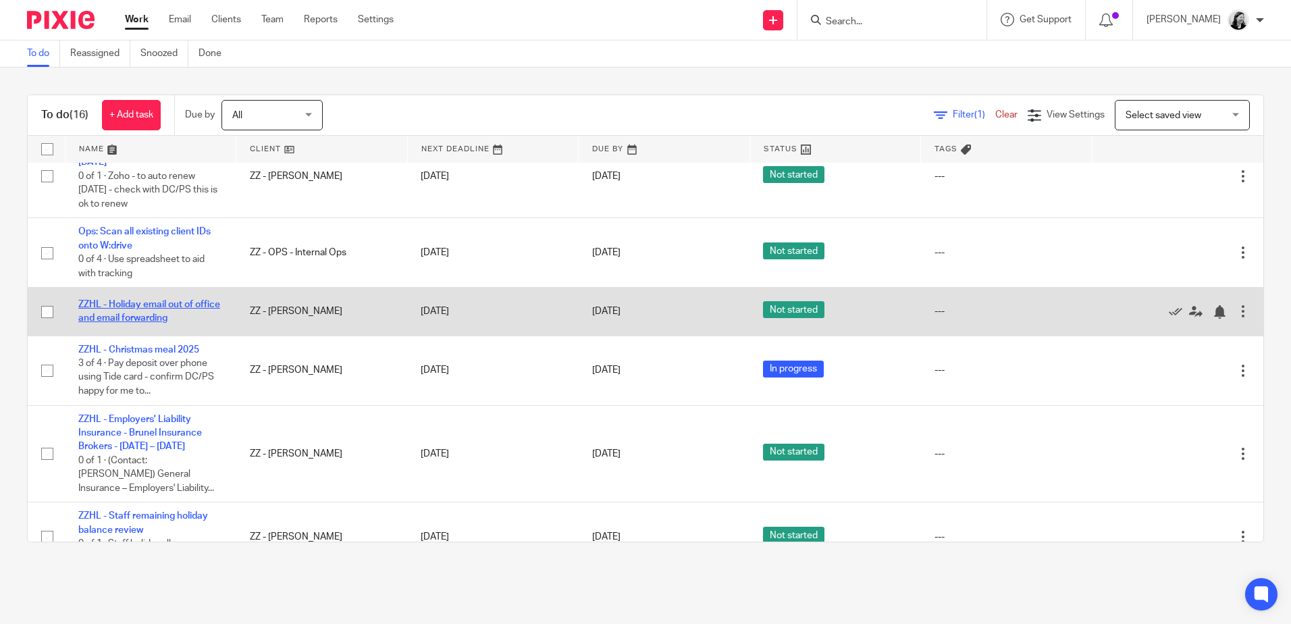
click at [155, 323] on link "ZZHL - Holiday email out of office and email forwarding" at bounding box center [149, 311] width 142 height 23
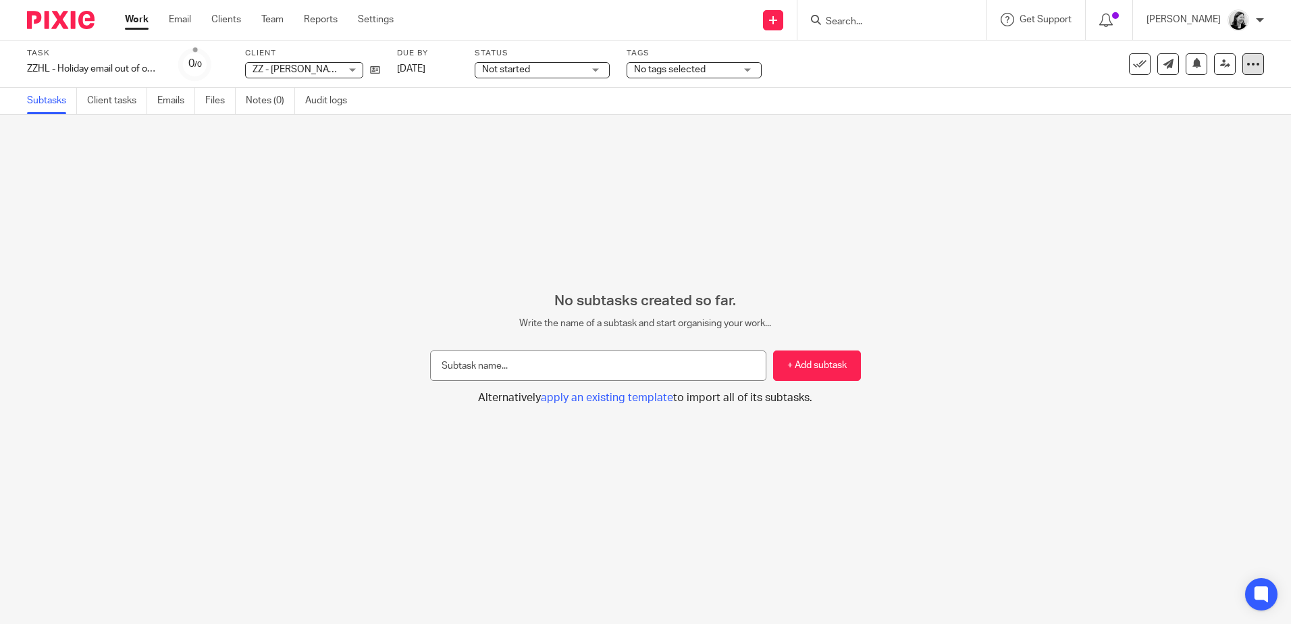
click at [1249, 60] on icon at bounding box center [1253, 64] width 14 height 14
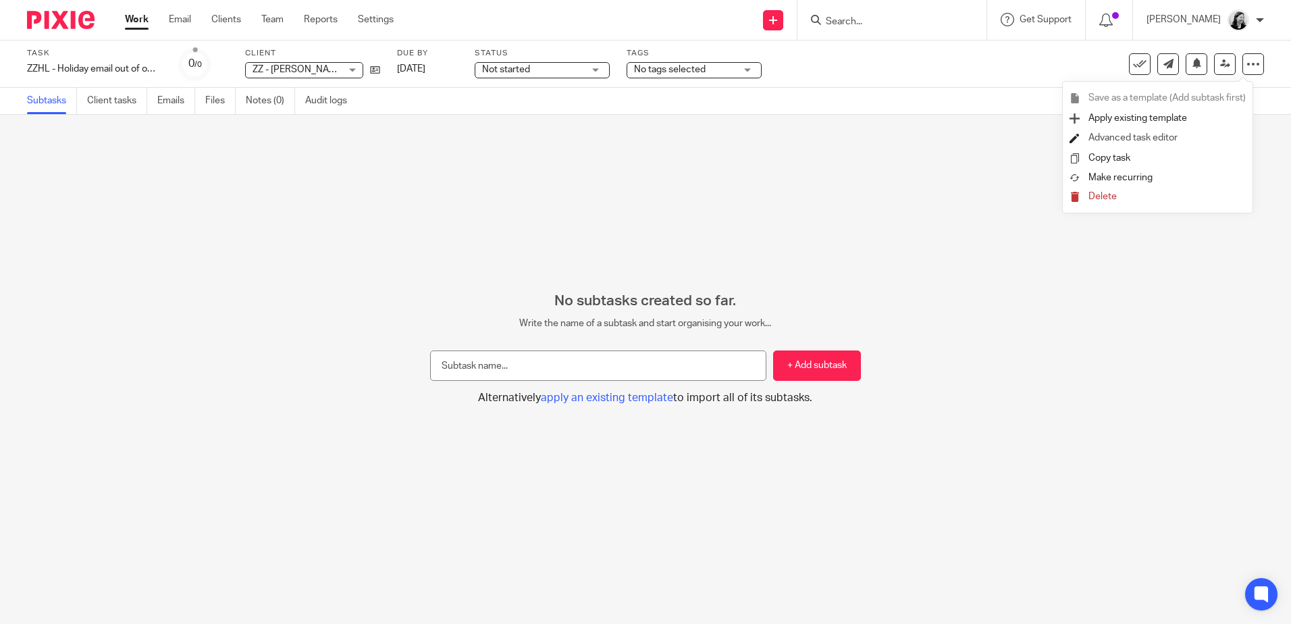
click at [1189, 139] on li "Advanced task editor" at bounding box center [1158, 138] width 176 height 20
click at [1107, 137] on link "Advanced task editor" at bounding box center [1132, 137] width 89 height 9
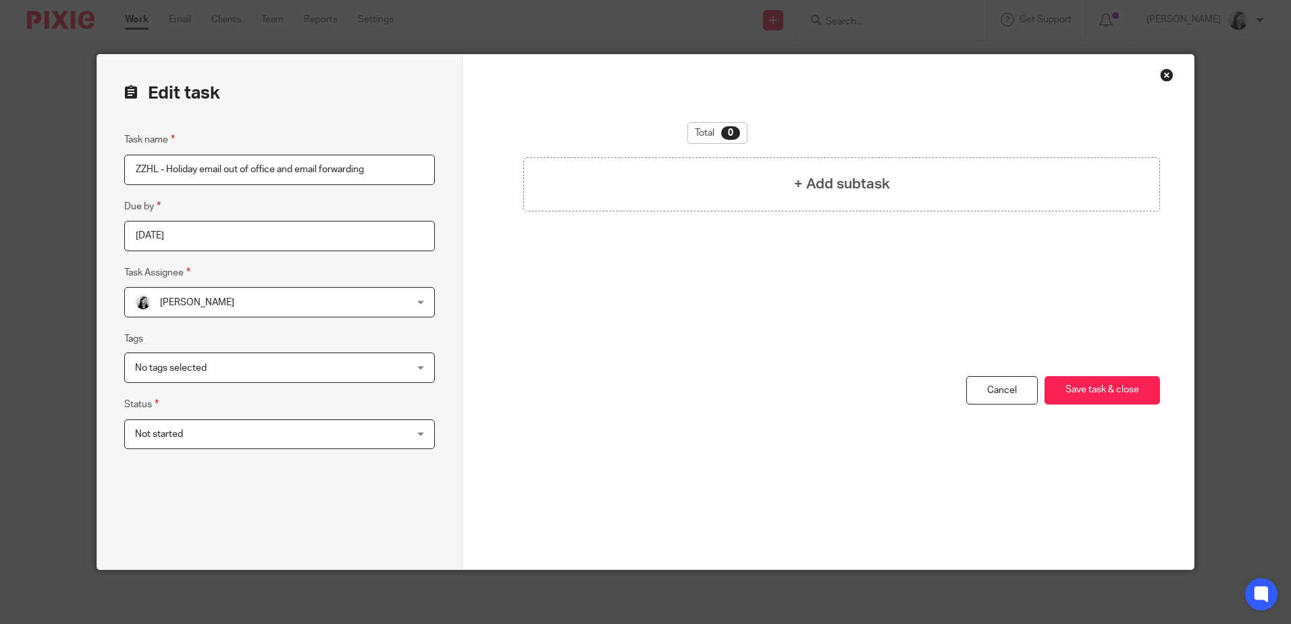
drag, startPoint x: 383, startPoint y: 173, endPoint x: -3, endPoint y: 165, distance: 385.6
click at [0, 165] on html "Work Email Clients Team Reports Settings Work Email Clients Team Reports Settin…" at bounding box center [645, 312] width 1291 height 624
click at [836, 176] on h4 "+ Add subtask" at bounding box center [842, 184] width 96 height 21
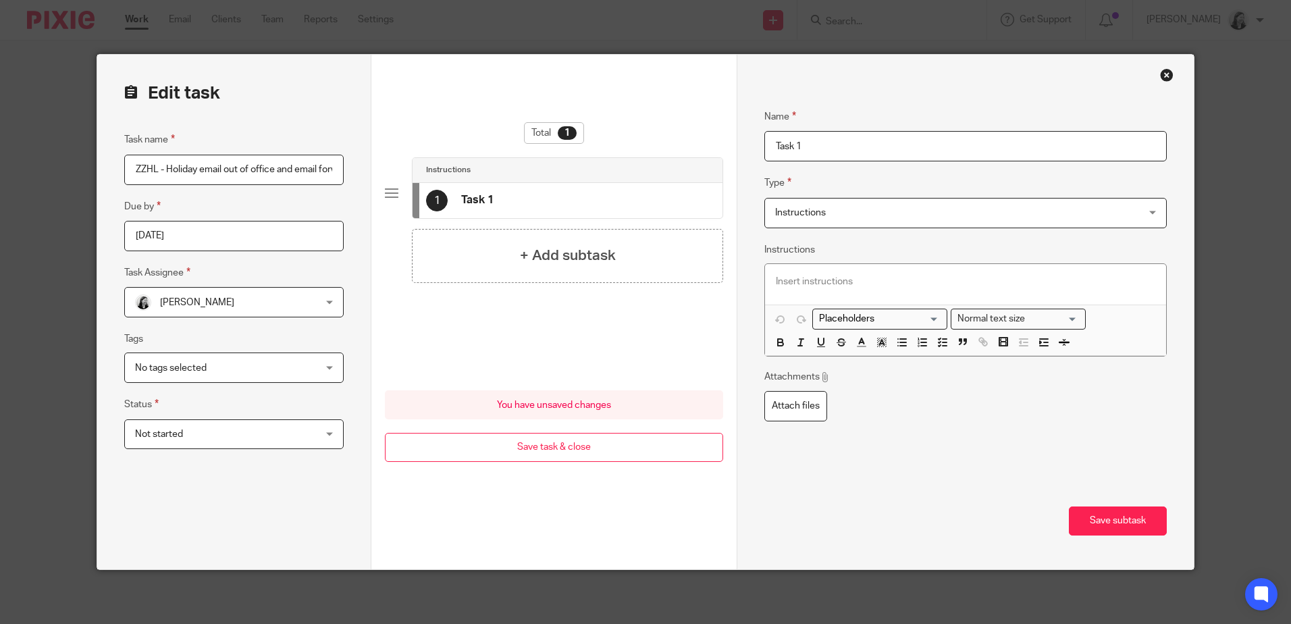
drag, startPoint x: 820, startPoint y: 144, endPoint x: 702, endPoint y: 145, distance: 117.5
click at [702, 145] on form "Edit task Task name ZZHL - Holiday email out of office and email forwarding Due…" at bounding box center [645, 312] width 1096 height 515
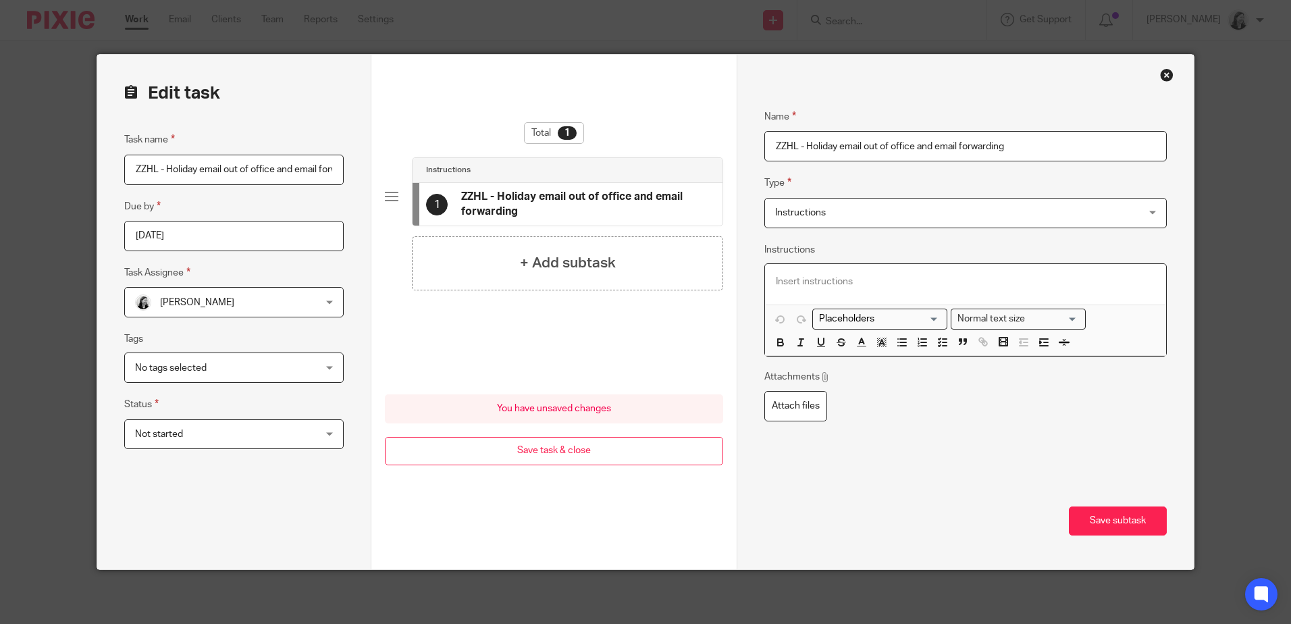
click at [769, 280] on div at bounding box center [965, 284] width 400 height 41
click at [943, 343] on icon "button" at bounding box center [943, 342] width 12 height 12
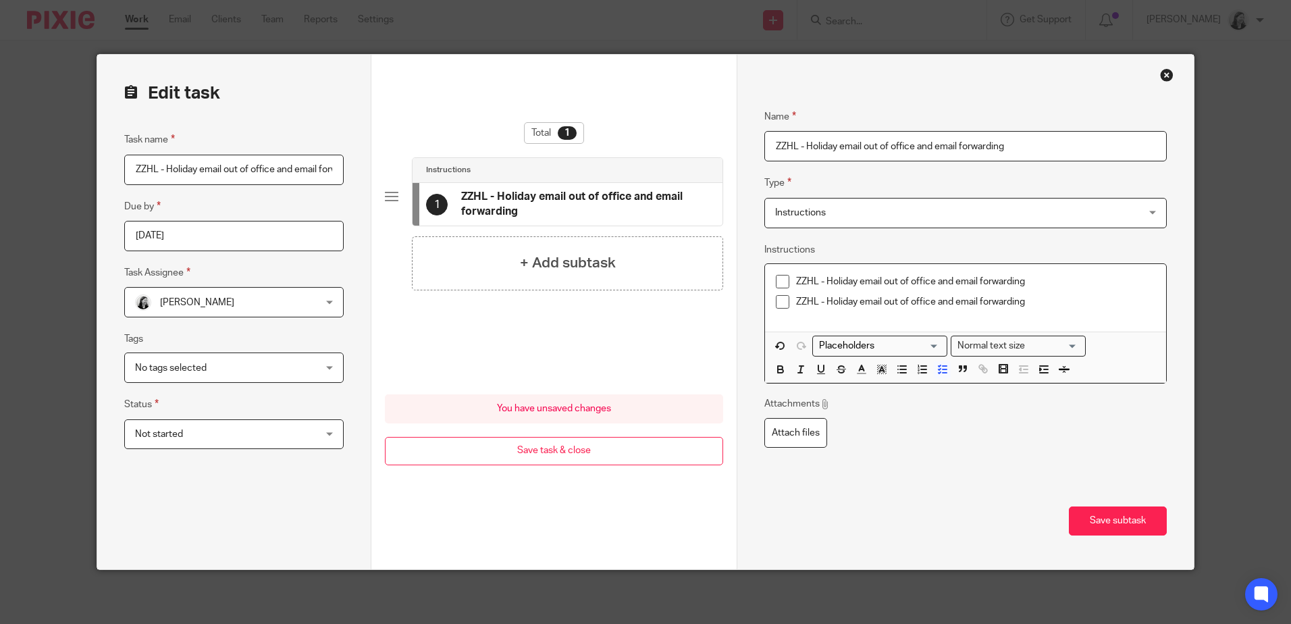
click at [1035, 151] on input "ZZHL - Holiday email out of office and email forwarding" at bounding box center [965, 146] width 402 height 30
type input "ZZHL - Holiday email out of office and email forwarding for Oct half term"
click at [823, 280] on p "ZZHL - Holiday email out of office and email forwarding" at bounding box center [975, 282] width 359 height 14
click at [1147, 530] on button "Save subtask" at bounding box center [1118, 520] width 98 height 29
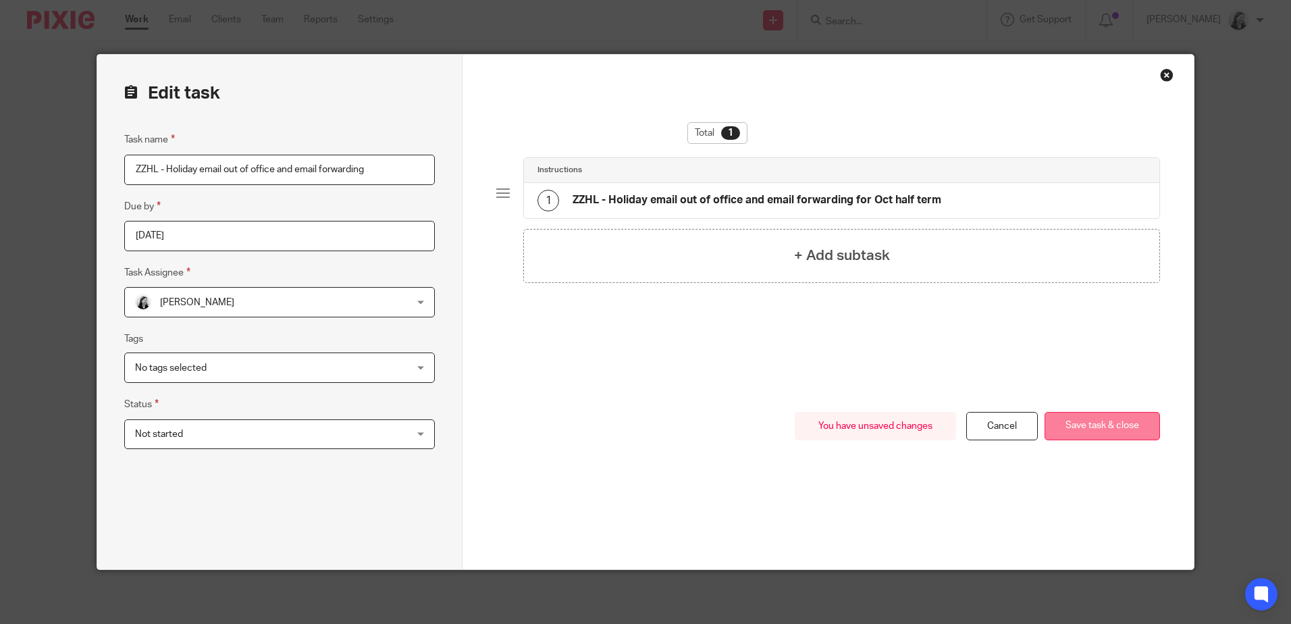
click at [1107, 423] on button "Save task & close" at bounding box center [1102, 426] width 115 height 29
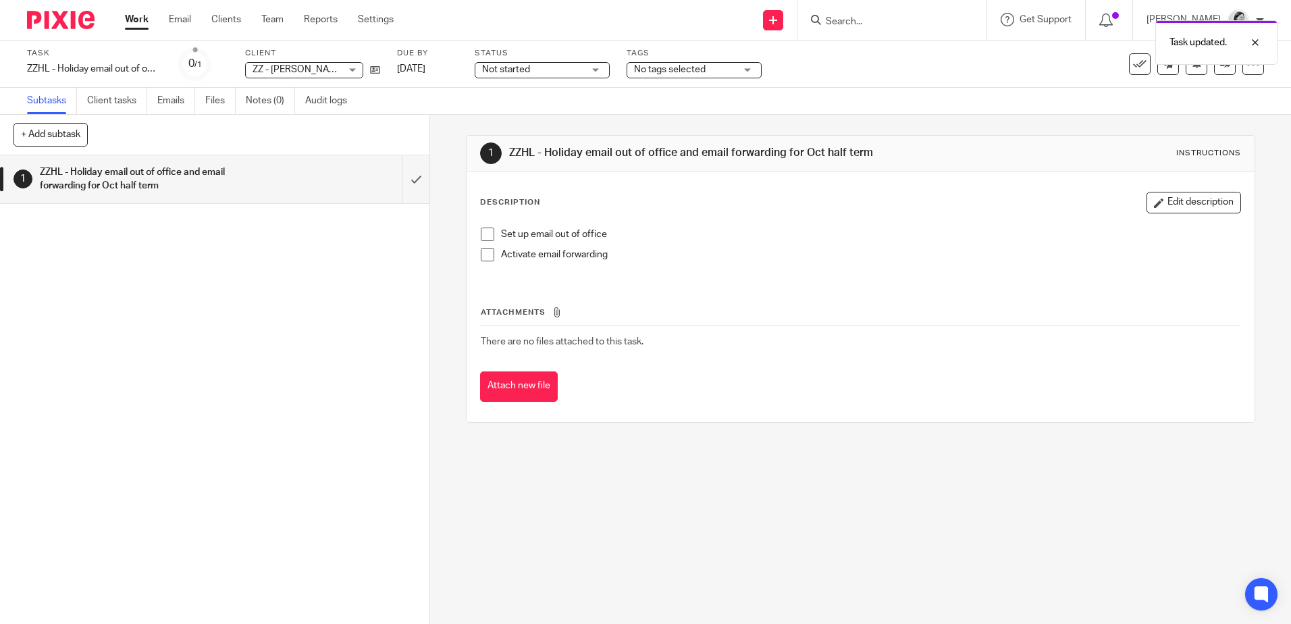
drag, startPoint x: 142, startPoint y: 17, endPoint x: 211, endPoint y: 24, distance: 69.3
click at [143, 17] on link "Work" at bounding box center [137, 20] width 24 height 14
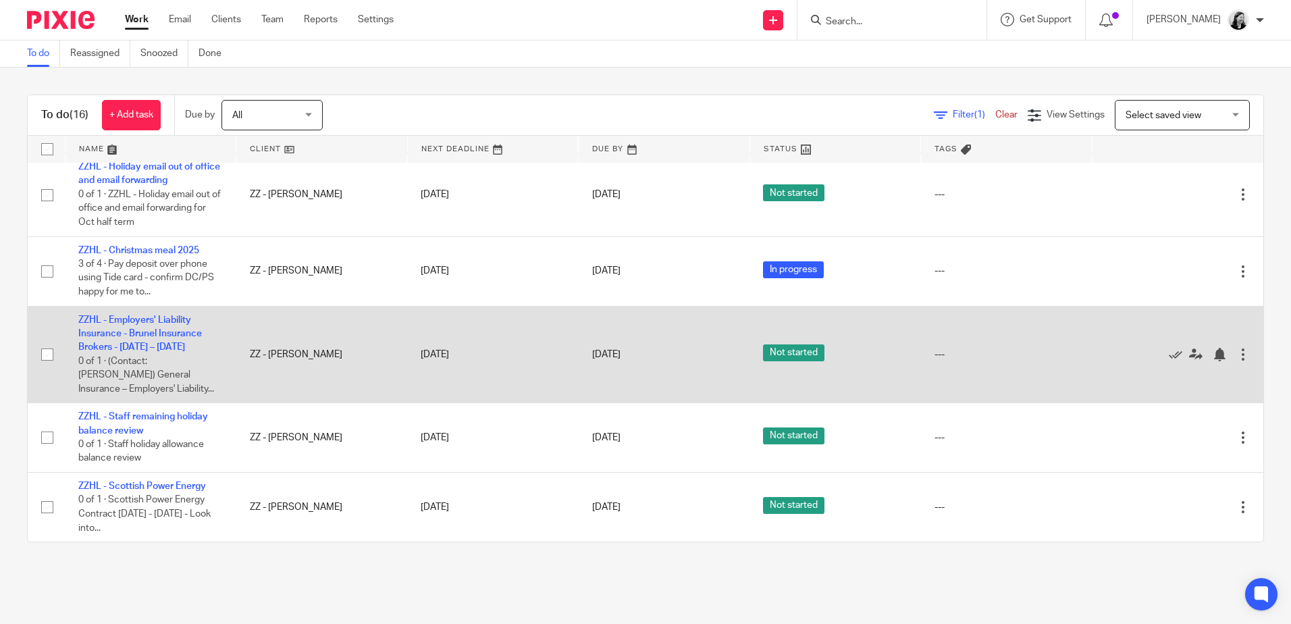
scroll to position [999, 0]
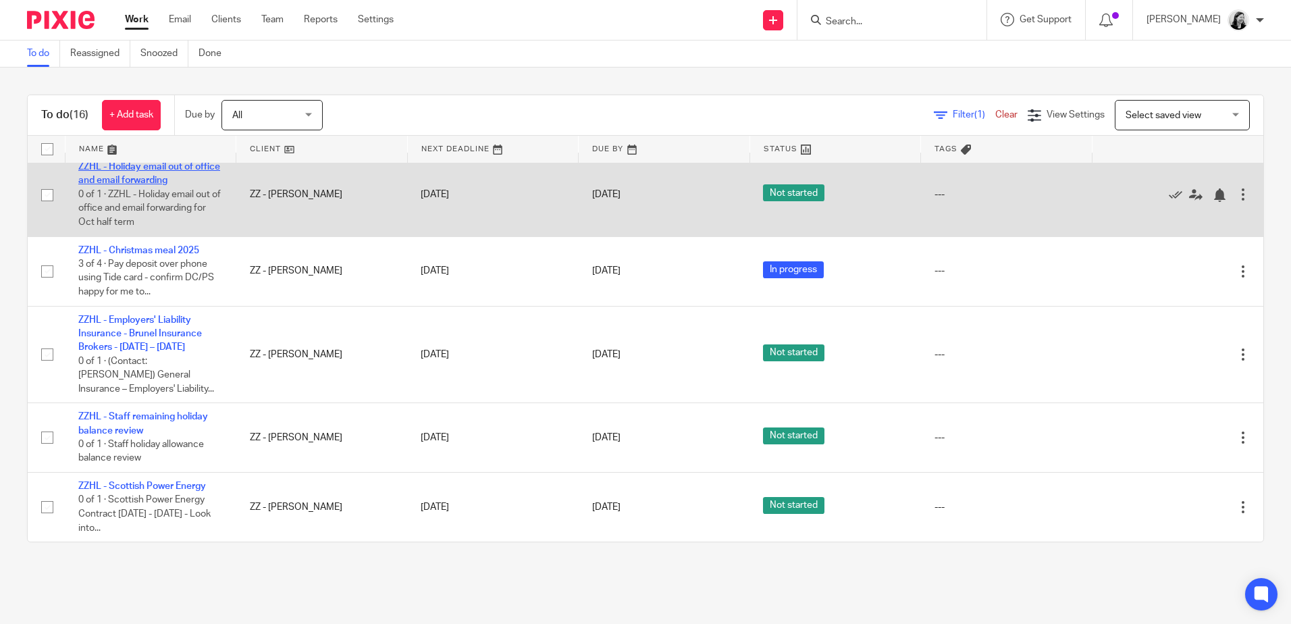
click at [133, 164] on link "ZZHL - Holiday email out of office and email forwarding" at bounding box center [149, 173] width 142 height 23
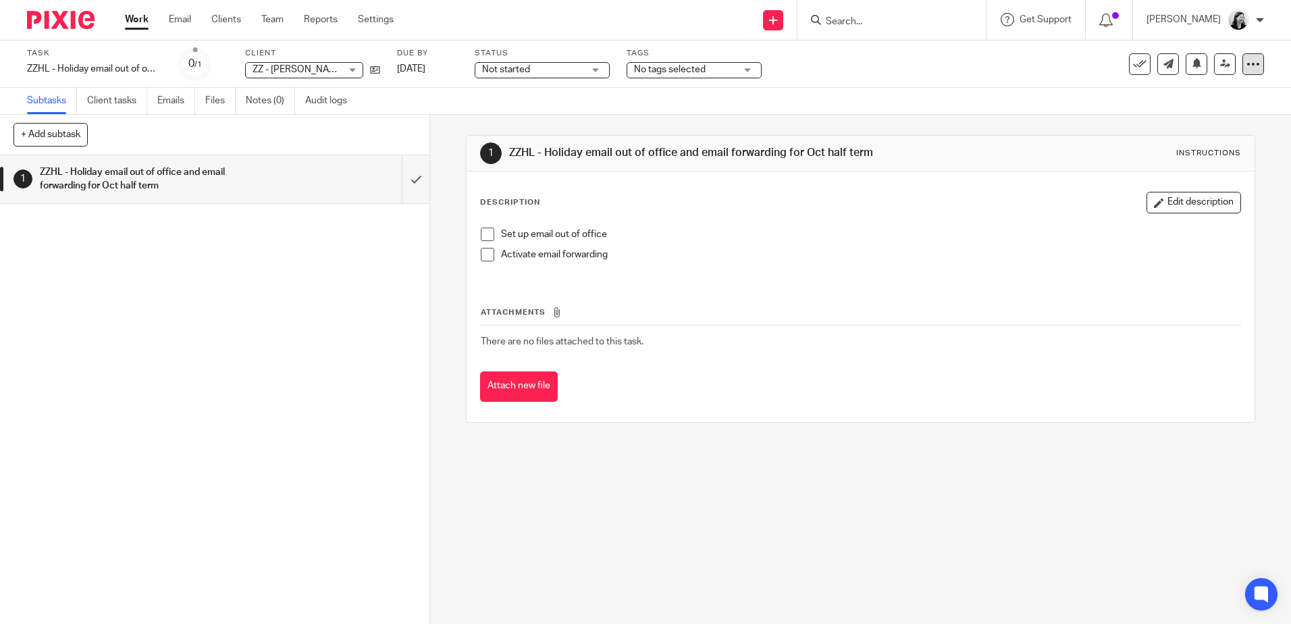
click at [1246, 61] on icon at bounding box center [1253, 64] width 14 height 14
click at [1218, 134] on link "Advanced task editor" at bounding box center [1192, 137] width 89 height 9
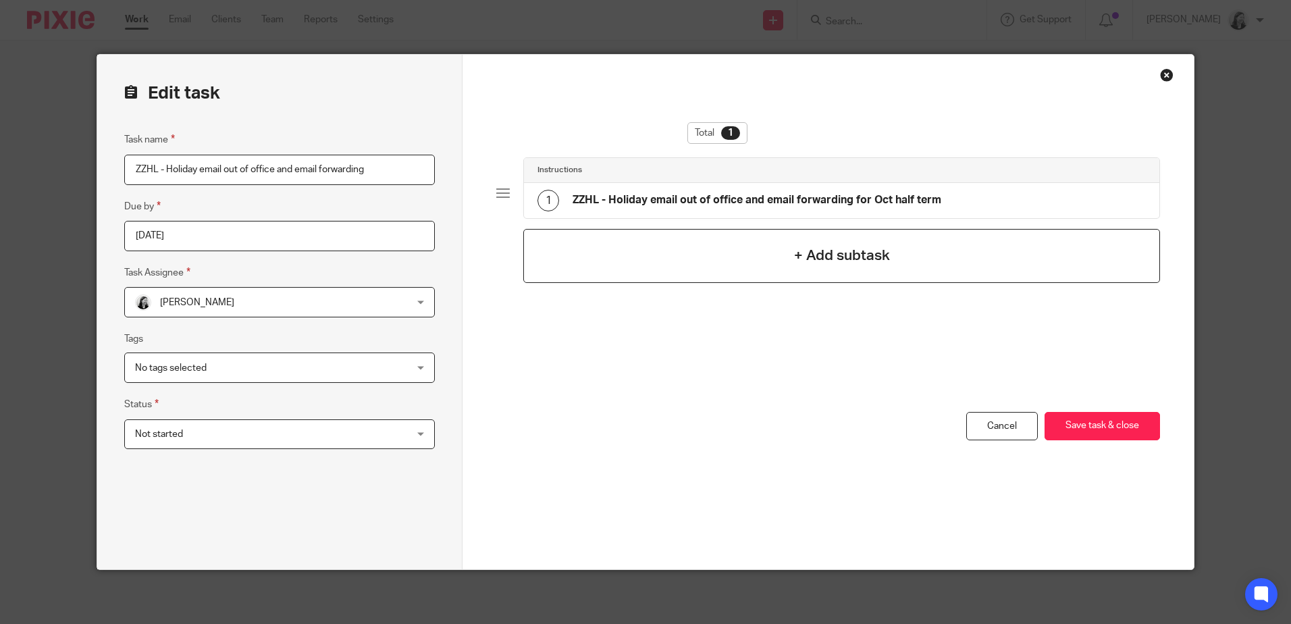
click at [810, 255] on h4 "+ Add subtask" at bounding box center [842, 255] width 96 height 21
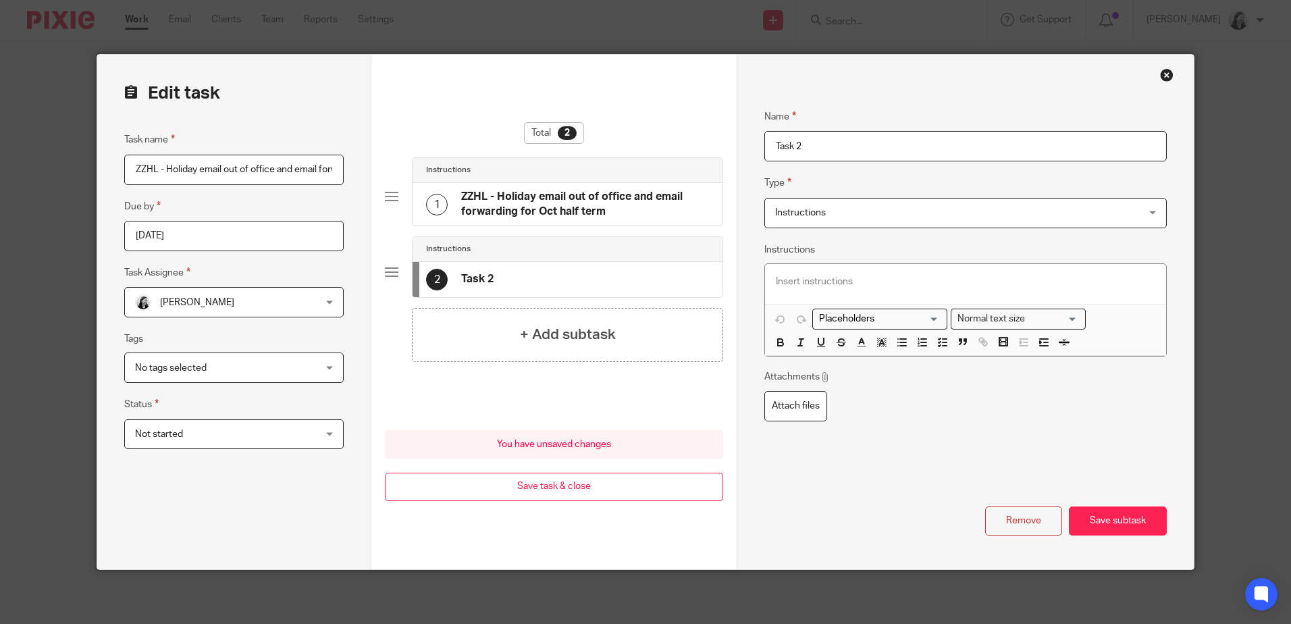
click at [607, 206] on h4 "ZZHL - Holiday email out of office and email forwarding for Oct half term" at bounding box center [585, 204] width 248 height 29
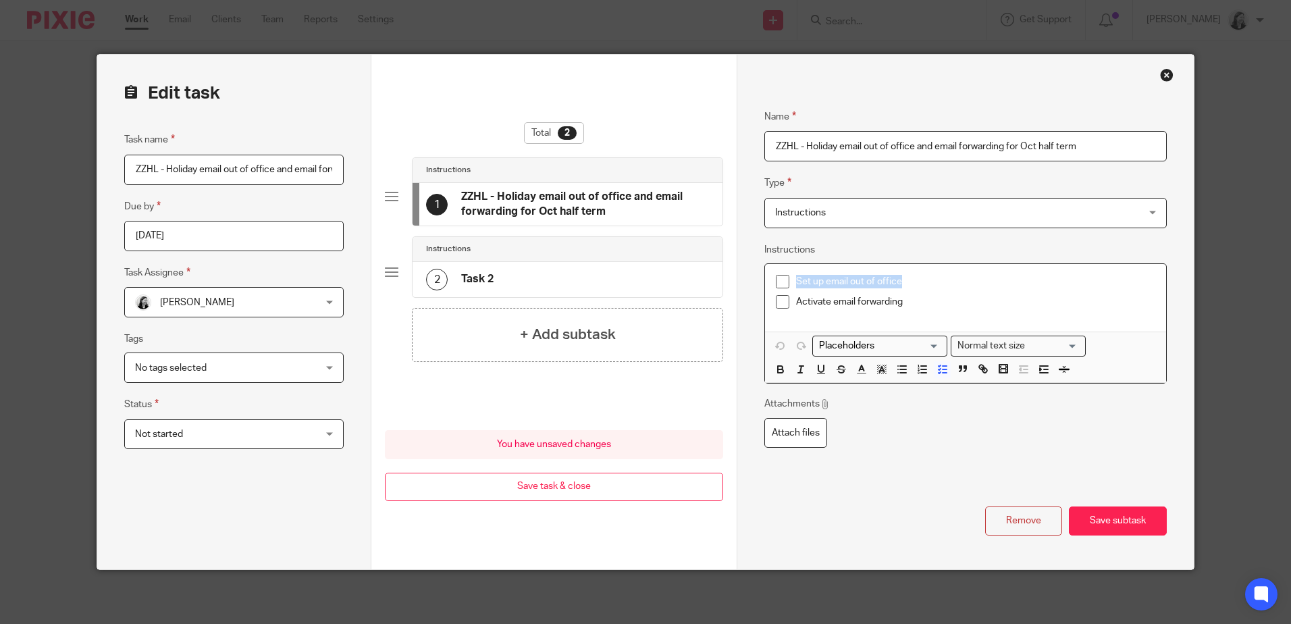
drag, startPoint x: 902, startPoint y: 280, endPoint x: 783, endPoint y: 280, distance: 119.5
click at [783, 280] on li "Set up email out of office" at bounding box center [965, 285] width 379 height 20
drag, startPoint x: 1094, startPoint y: 147, endPoint x: 770, endPoint y: 174, distance: 324.6
click at [635, 169] on form "Edit task Task name ZZHL - Holiday email out of office and email forwarding Due…" at bounding box center [645, 312] width 1096 height 515
paste input "Set up email out of office"
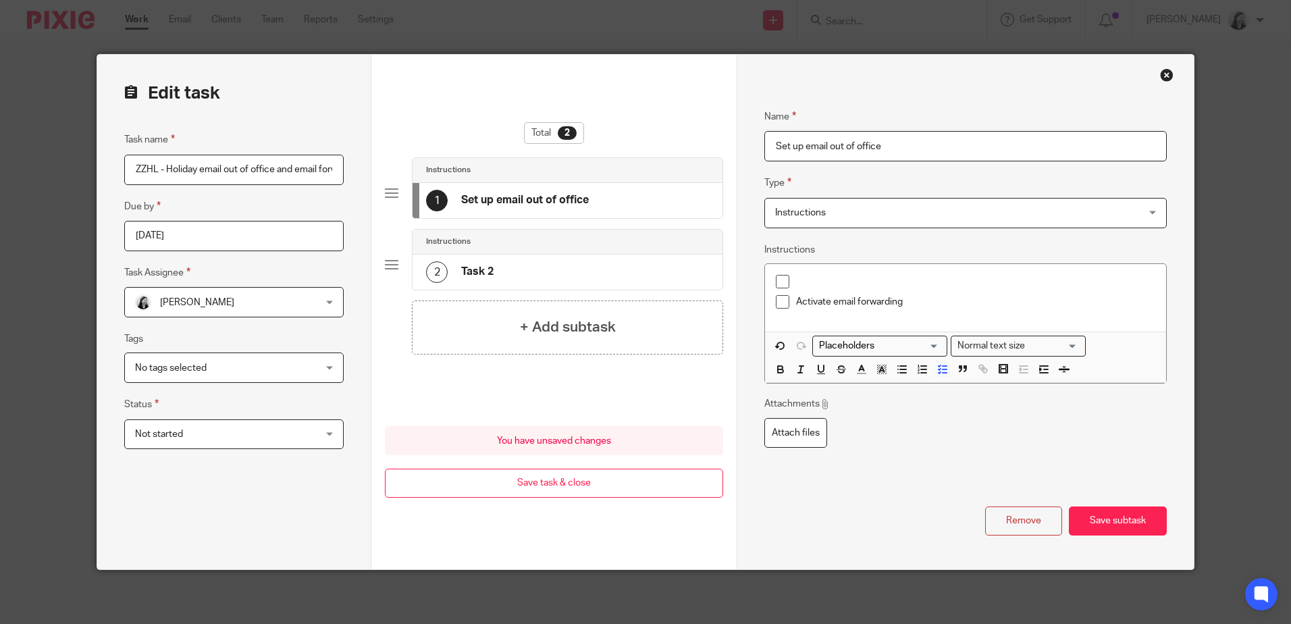
type input "Set up email out of office"
drag, startPoint x: 734, startPoint y: 288, endPoint x: 643, endPoint y: 261, distance: 94.6
click at [643, 261] on form "Edit task Task name ZZHL - Holiday email out of office and email forwarding Due…" at bounding box center [645, 312] width 1096 height 515
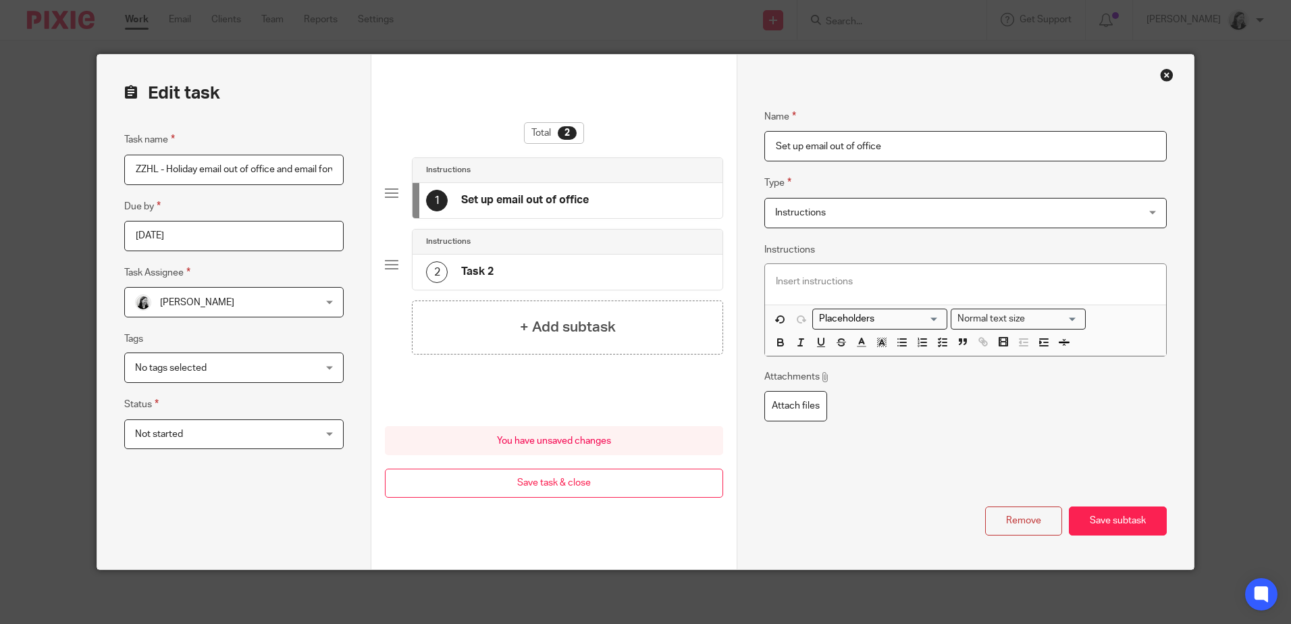
drag, startPoint x: 612, startPoint y: 279, endPoint x: 621, endPoint y: 276, distance: 9.2
click at [614, 278] on div "2 Task 2" at bounding box center [568, 272] width 310 height 35
click at [612, 199] on div "1 Set up email out of office" at bounding box center [568, 200] width 310 height 35
click at [626, 269] on div "2 Task 2" at bounding box center [568, 272] width 310 height 35
drag, startPoint x: 815, startPoint y: 140, endPoint x: 697, endPoint y: 142, distance: 118.2
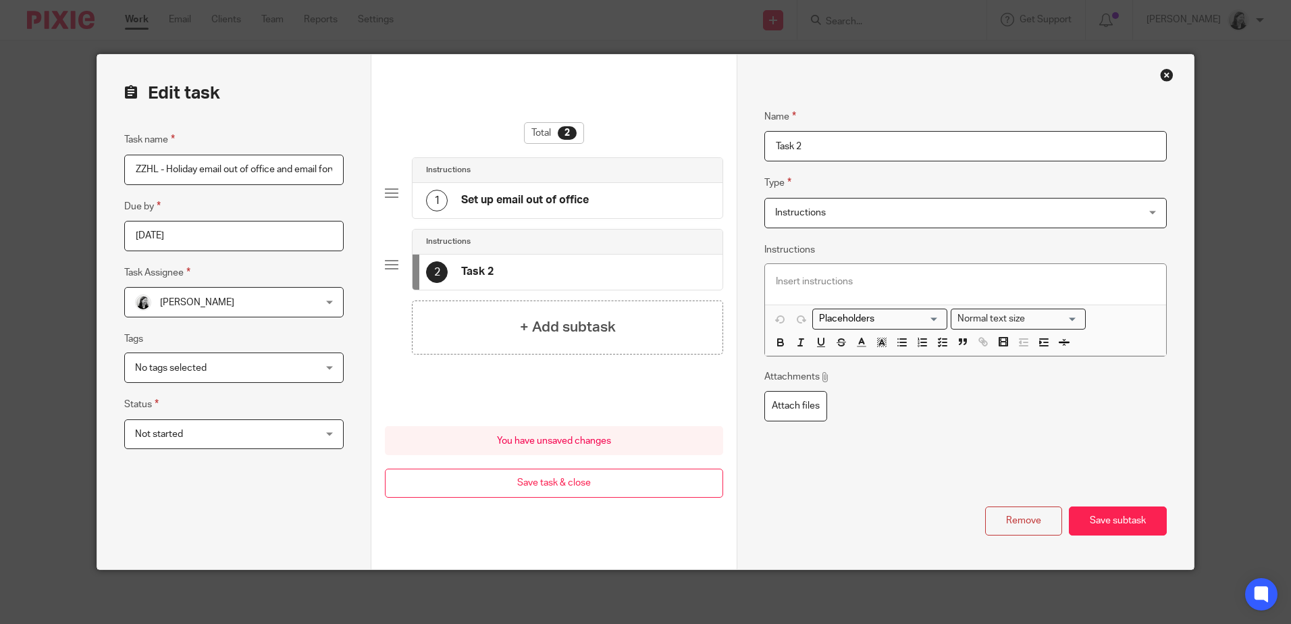
click at [699, 141] on form "Edit task Task name ZZHL - Holiday email out of office and email forwarding Due…" at bounding box center [645, 312] width 1096 height 515
type input "Activate email forwarding"
click at [1152, 527] on button "Save subtask" at bounding box center [1118, 520] width 98 height 29
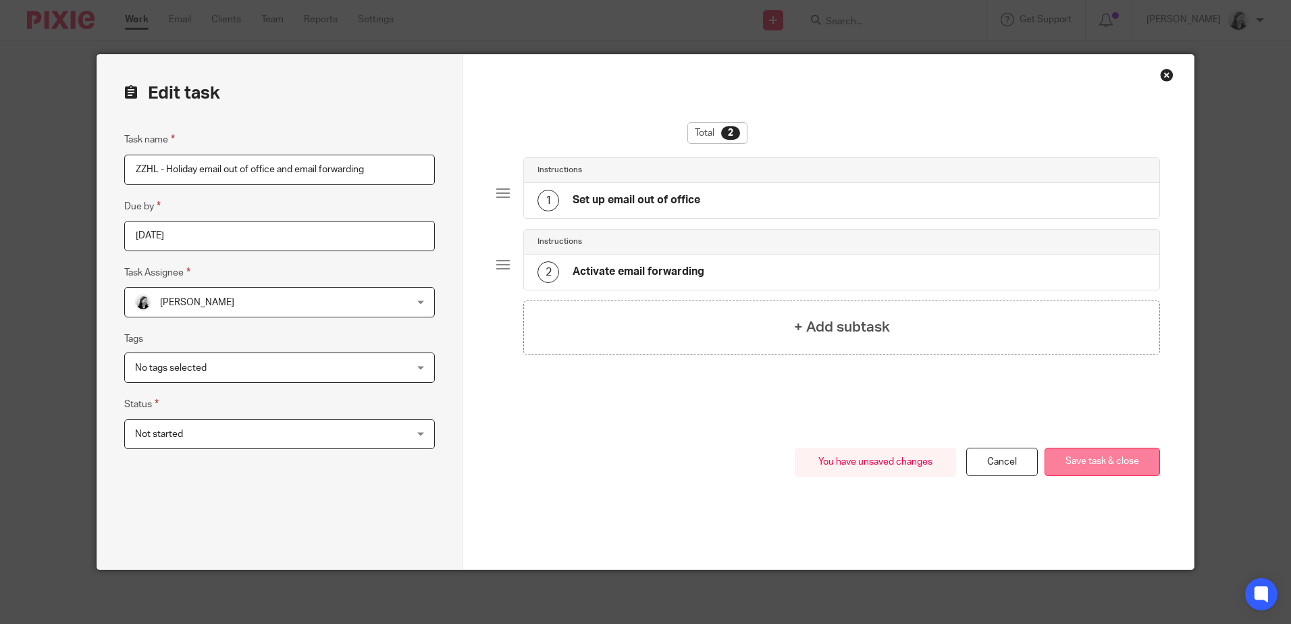
click at [1107, 458] on button "Save task & close" at bounding box center [1102, 462] width 115 height 29
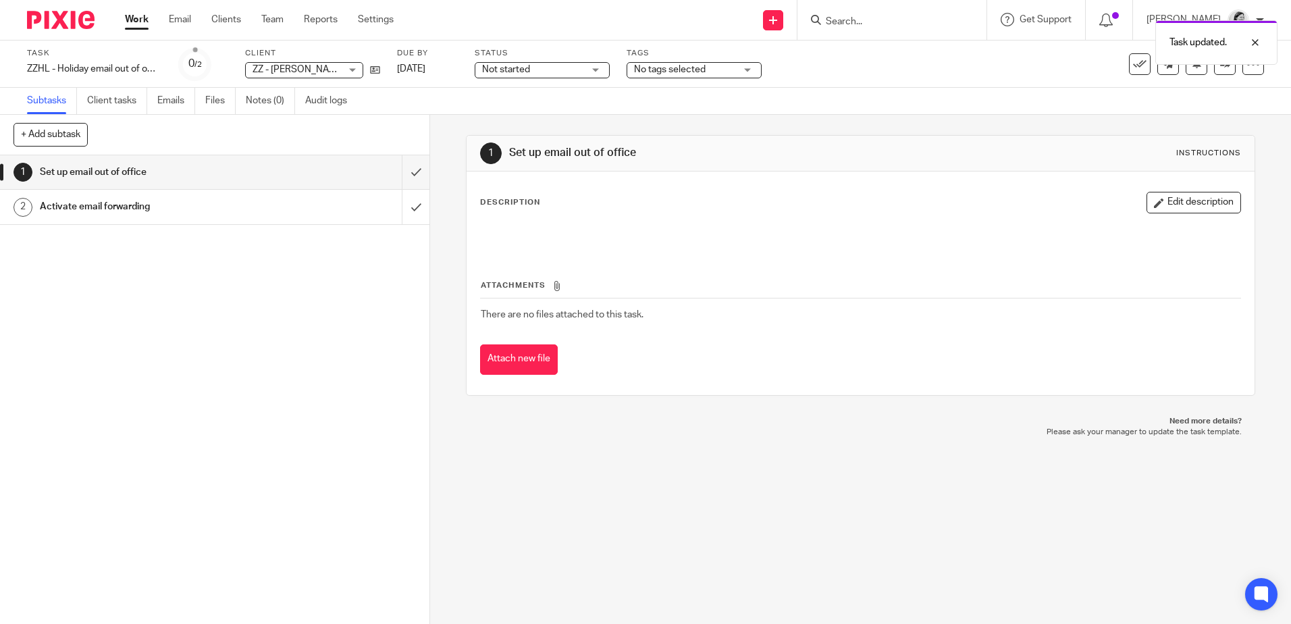
click at [129, 18] on link "Work" at bounding box center [137, 20] width 24 height 14
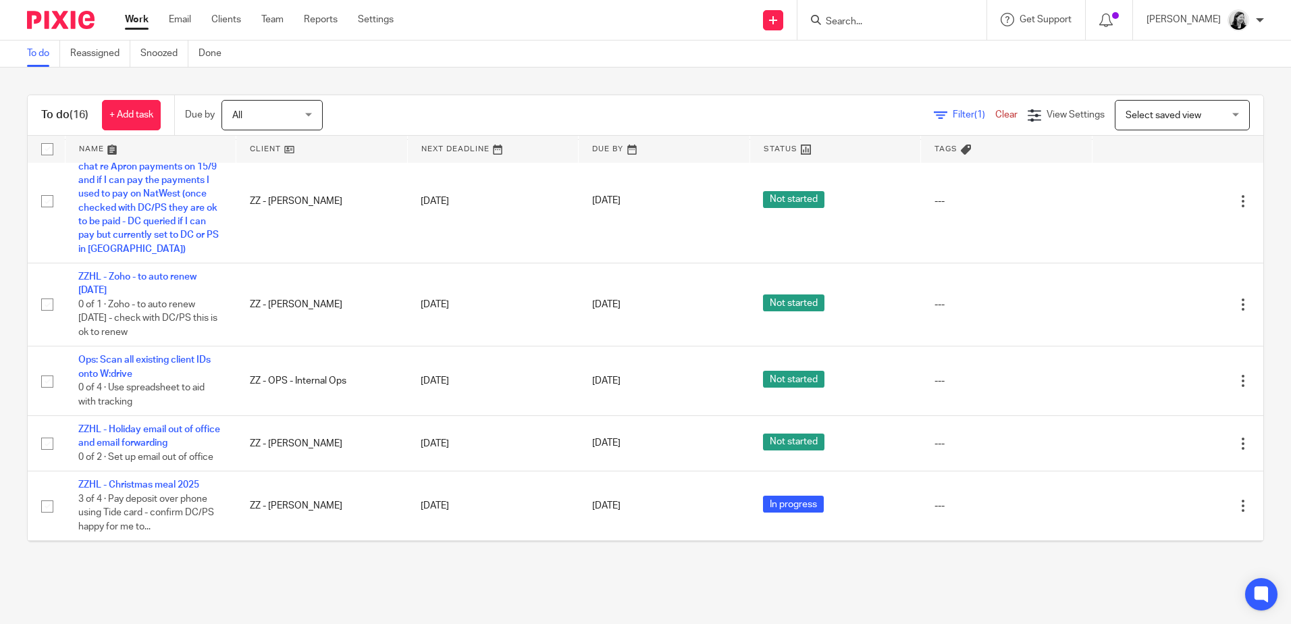
scroll to position [945, 0]
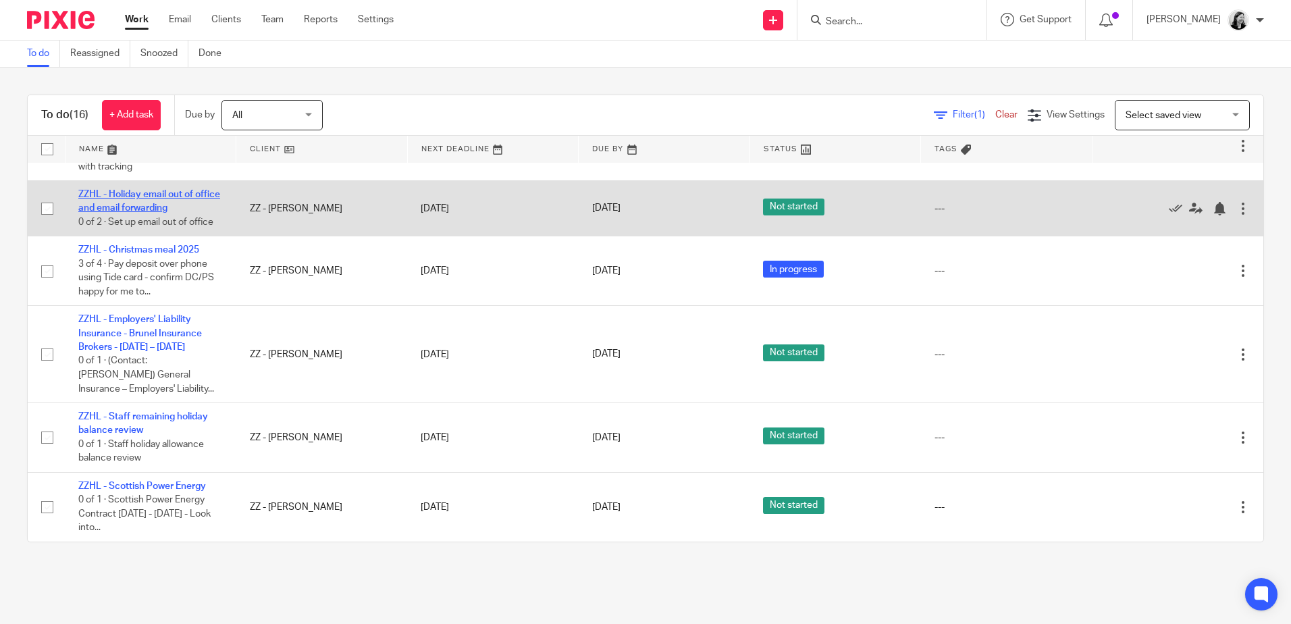
click at [151, 210] on link "ZZHL - Holiday email out of office and email forwarding" at bounding box center [149, 201] width 142 height 23
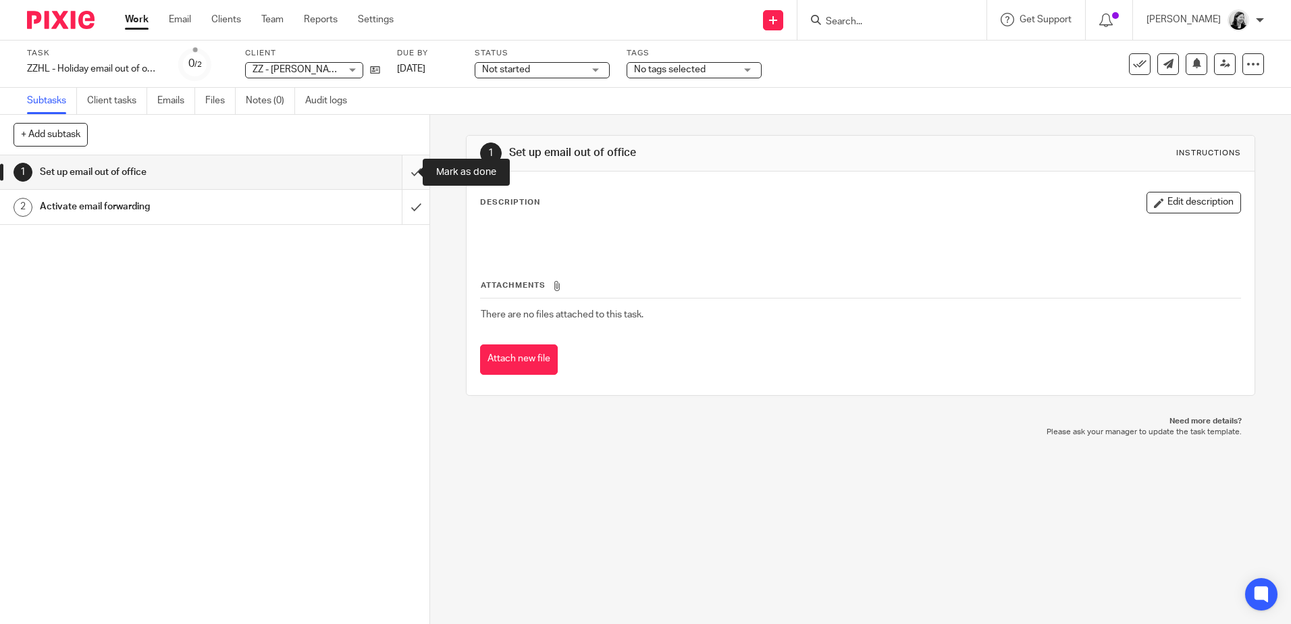
click at [399, 169] on input "submit" at bounding box center [214, 172] width 429 height 34
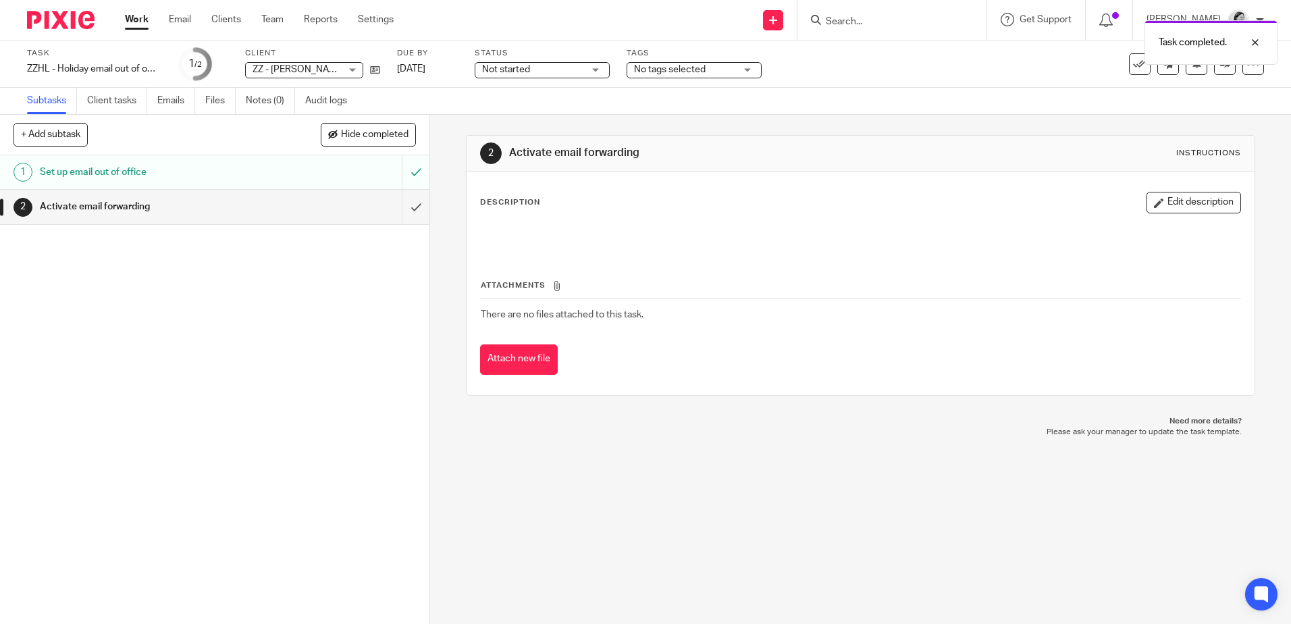
click at [492, 73] on span "Not started" at bounding box center [506, 69] width 48 height 9
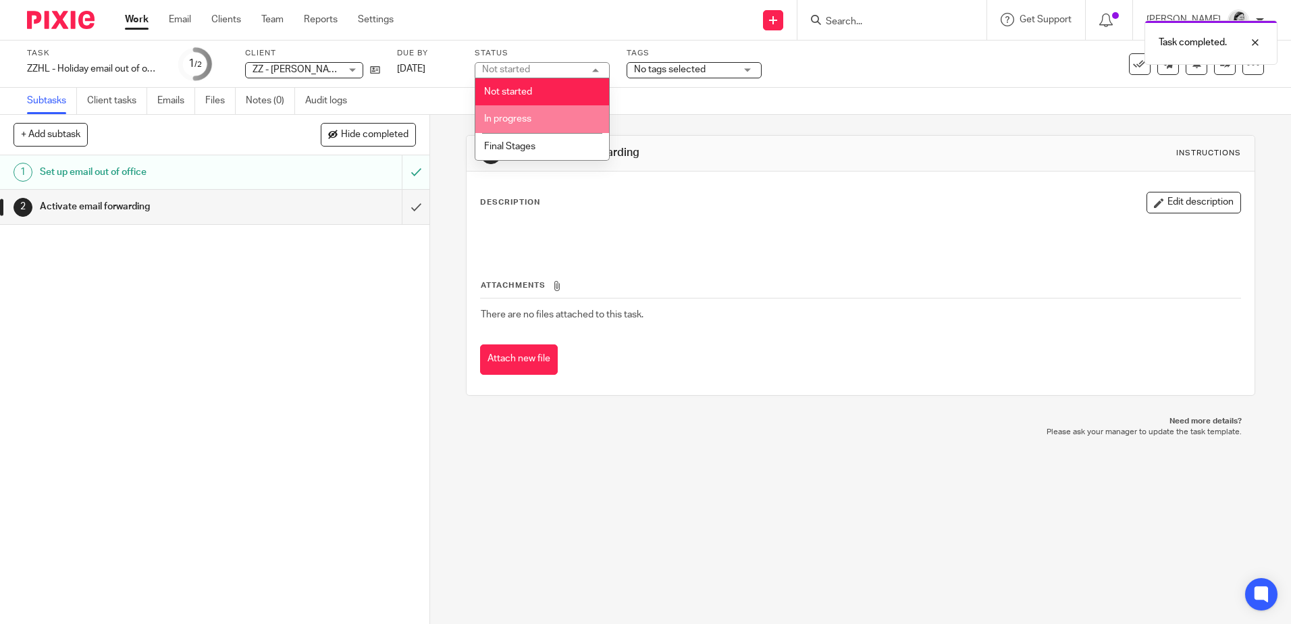
click at [504, 115] on span "In progress" at bounding box center [507, 118] width 47 height 9
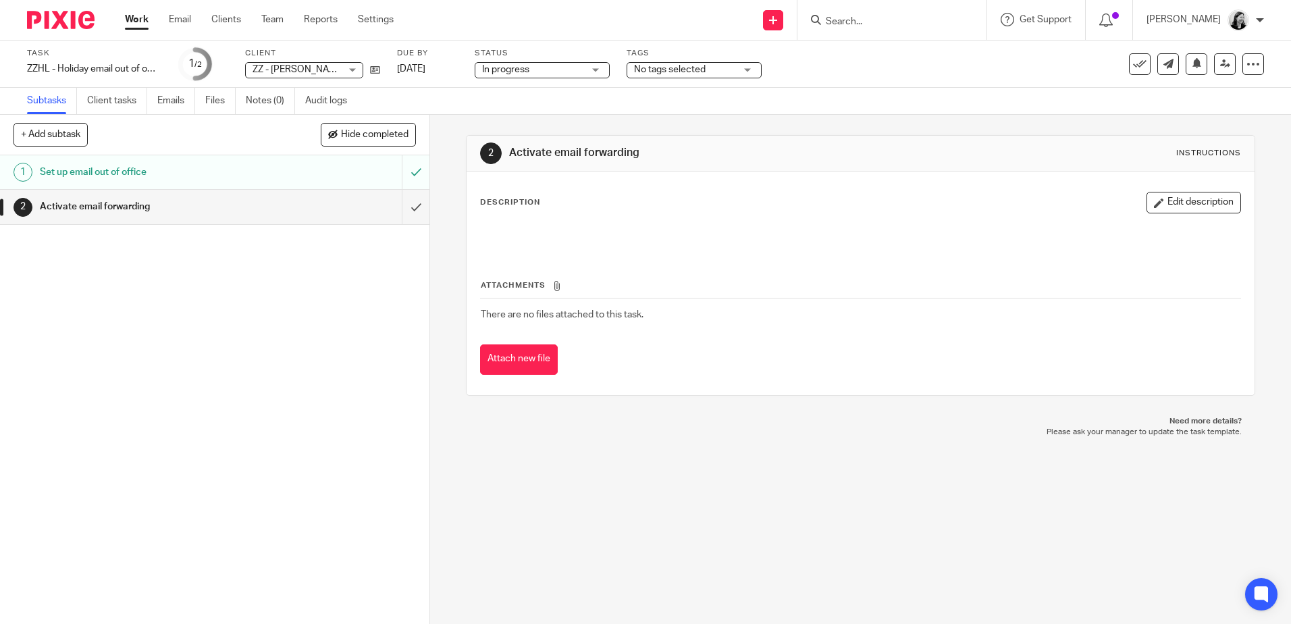
click at [45, 130] on button "+ Add subtask" at bounding box center [51, 134] width 74 height 23
click at [98, 134] on input "text" at bounding box center [166, 135] width 305 height 23
type input "A"
click at [57, 138] on input "Amend due date of task for next school holidays" at bounding box center [166, 135] width 305 height 23
click at [268, 136] on input "Amend due date of task for next school holidays" at bounding box center [166, 135] width 305 height 23
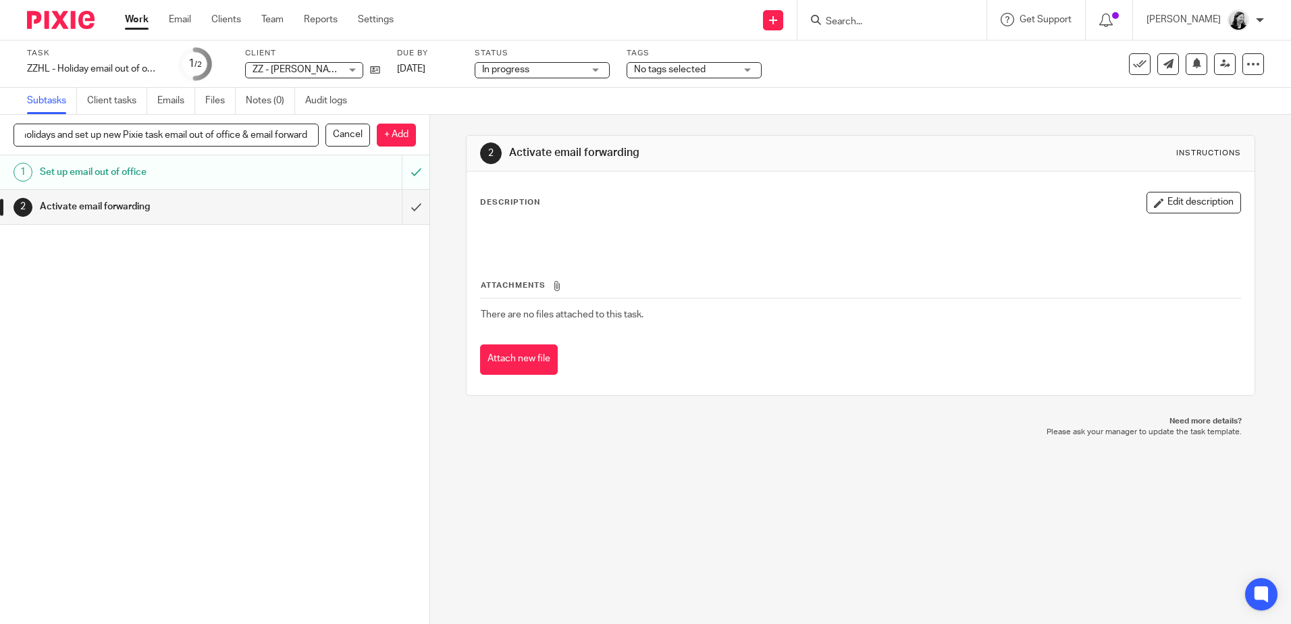
scroll to position [0, 179]
type input "Amend due date of task for next school holidays and set up new Pixie task email…"
click at [396, 137] on p "+ Add" at bounding box center [396, 135] width 39 height 23
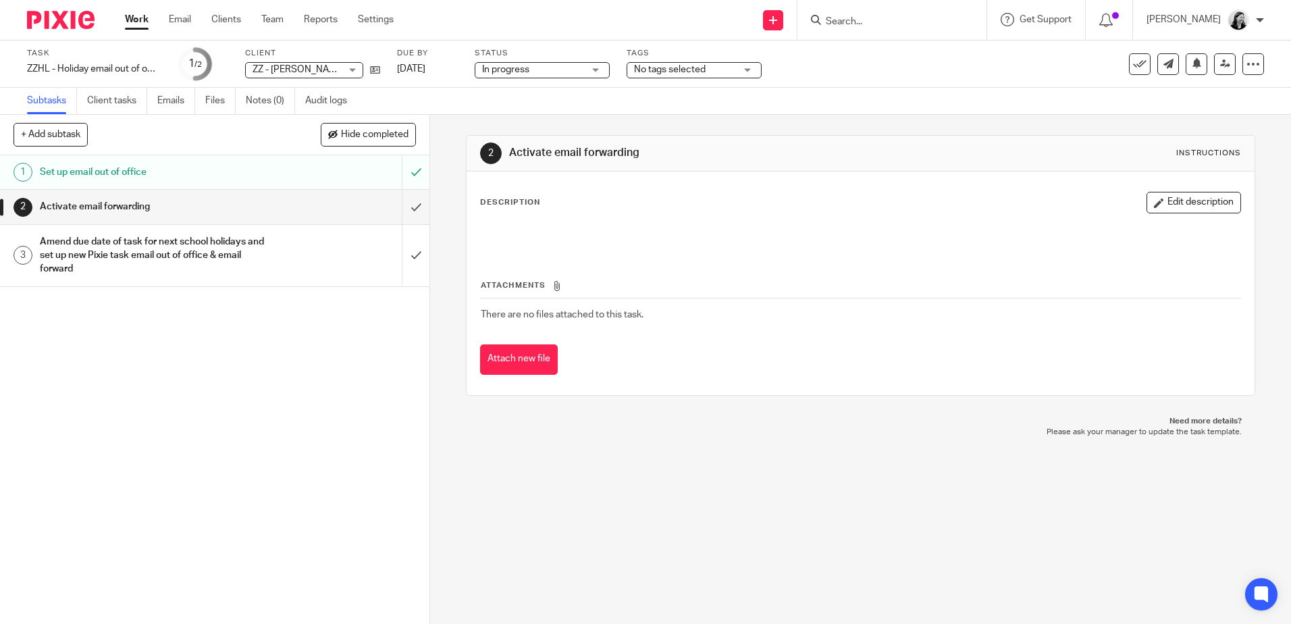
click at [142, 19] on link "Work" at bounding box center [137, 20] width 24 height 14
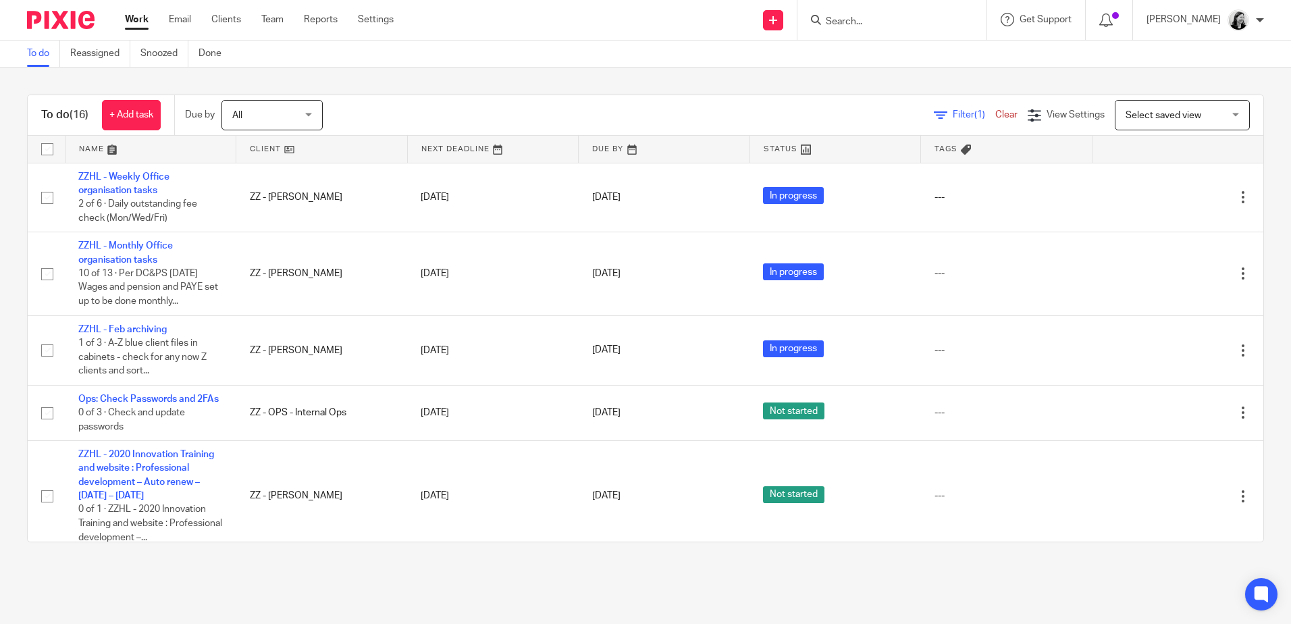
click at [126, 20] on link "Work" at bounding box center [137, 20] width 24 height 14
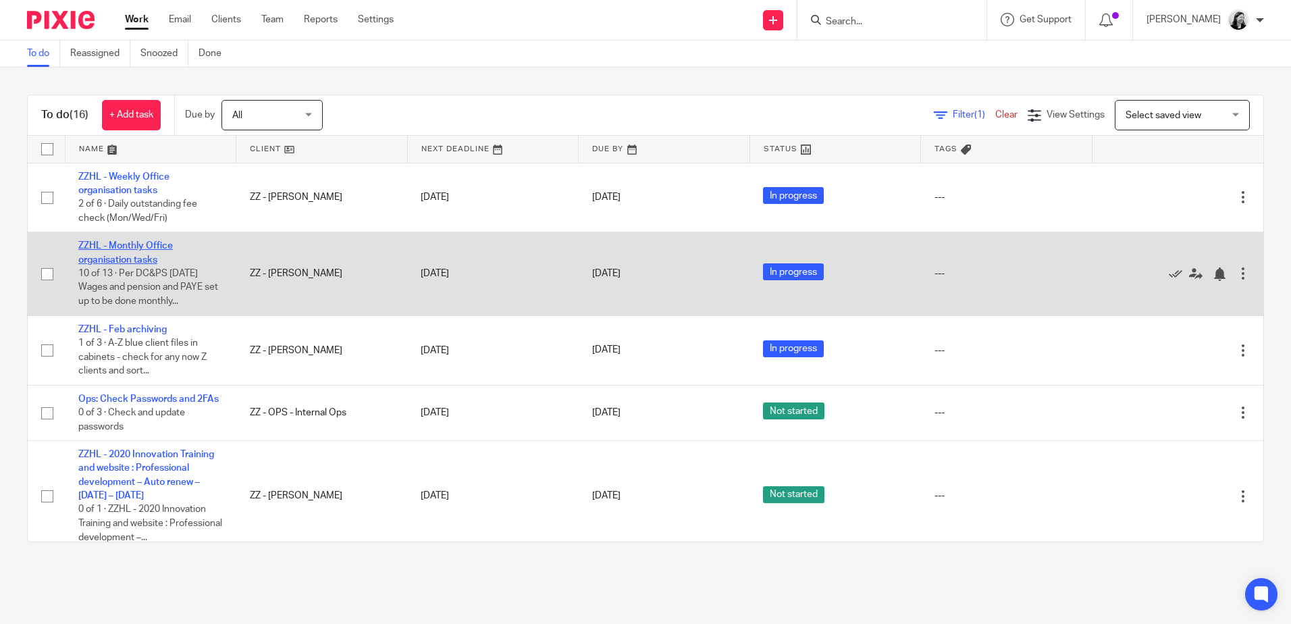
click at [125, 259] on link "ZZHL - Monthly Office organisation tasks" at bounding box center [125, 252] width 95 height 23
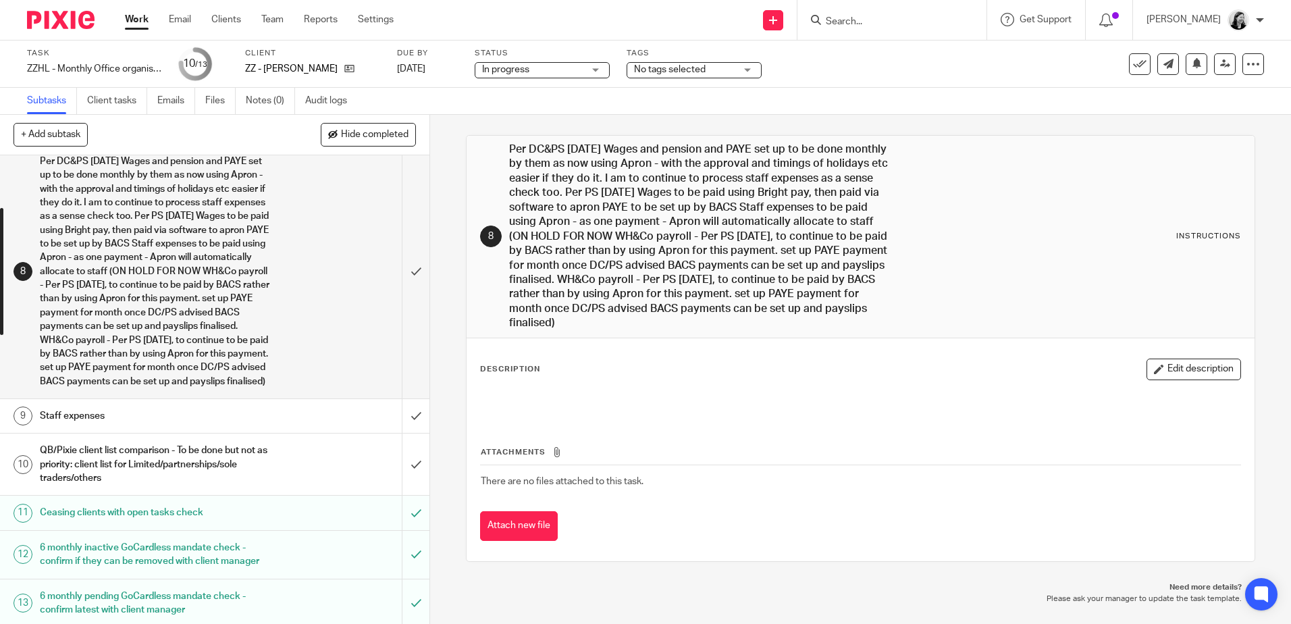
scroll to position [298, 0]
click at [137, 26] on link "Work" at bounding box center [137, 20] width 24 height 14
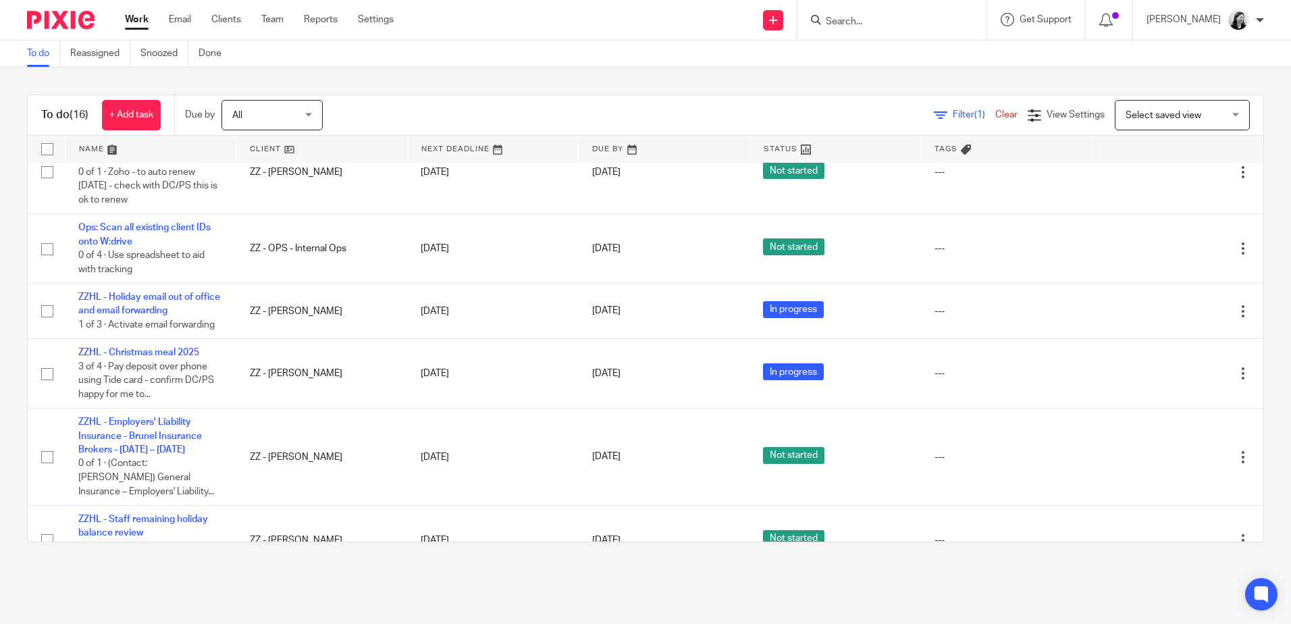
scroll to position [972, 0]
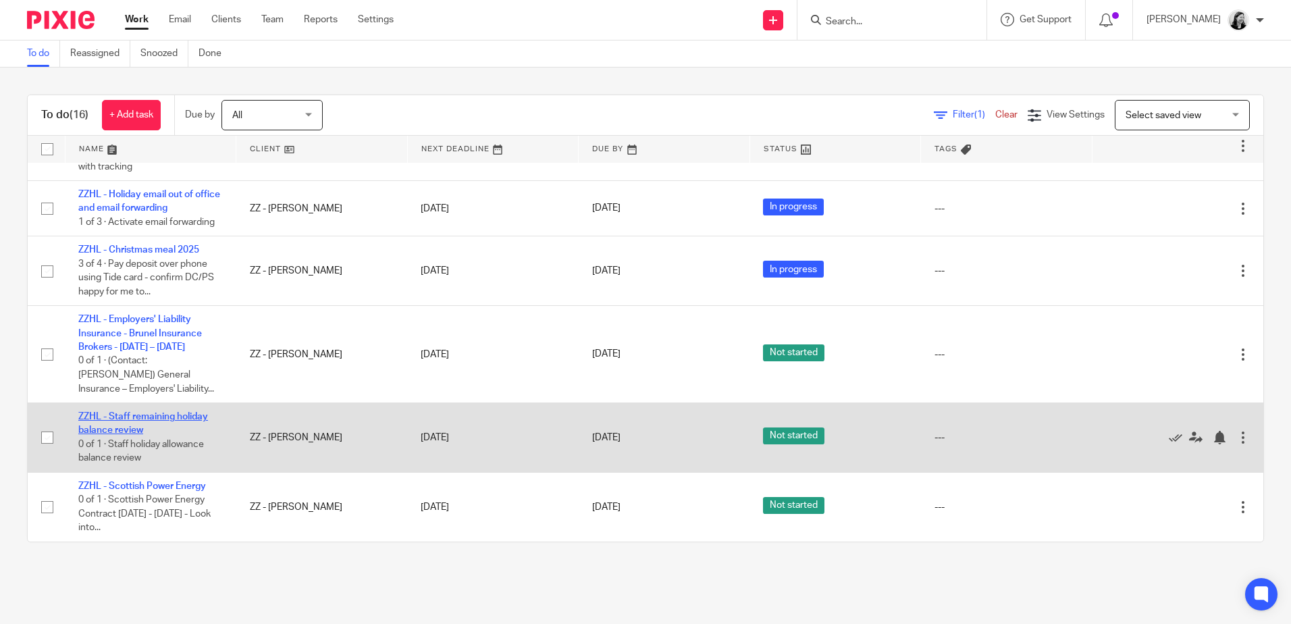
click at [147, 415] on link "ZZHL - Staff remaining holiday balance review" at bounding box center [143, 423] width 130 height 23
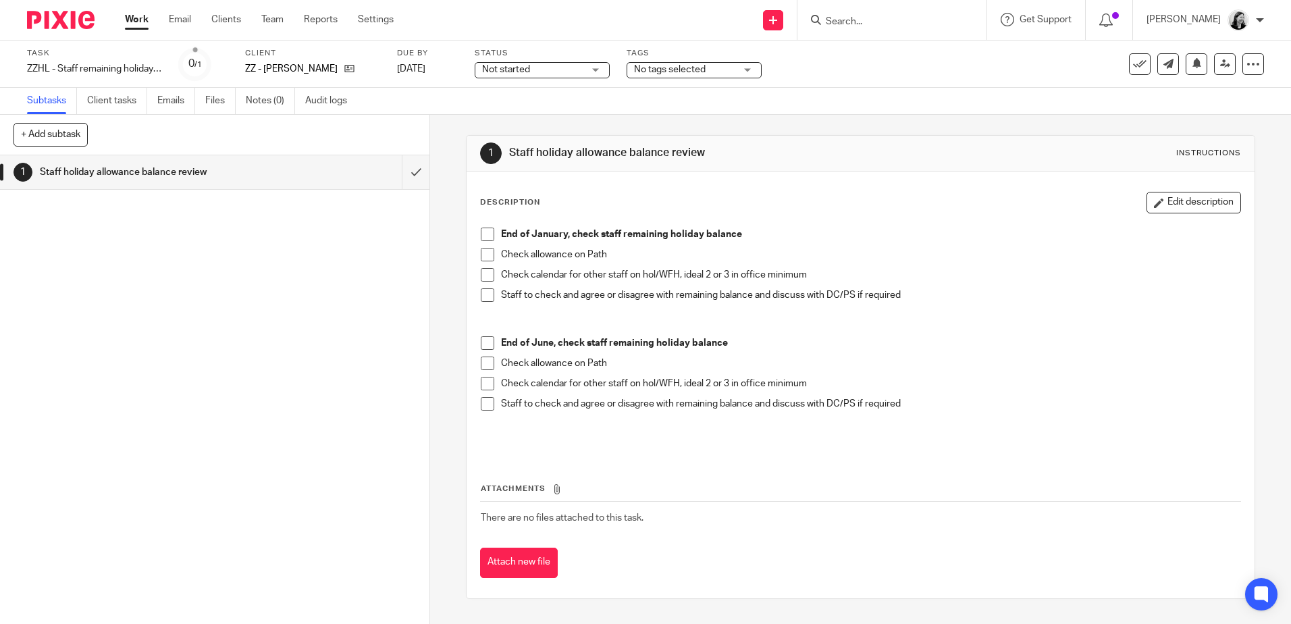
click at [133, 11] on div "Work Email Clients Team Reports Settings Work Email Clients Team Reports Settin…" at bounding box center [262, 20] width 303 height 40
click at [134, 12] on div "Work Email Clients Team Reports Settings Work Email Clients Team Reports Settin…" at bounding box center [262, 20] width 303 height 40
drag, startPoint x: 134, startPoint y: 12, endPoint x: 134, endPoint y: 20, distance: 7.4
click at [134, 20] on link "Work" at bounding box center [137, 20] width 24 height 14
